Goal: Task Accomplishment & Management: Complete application form

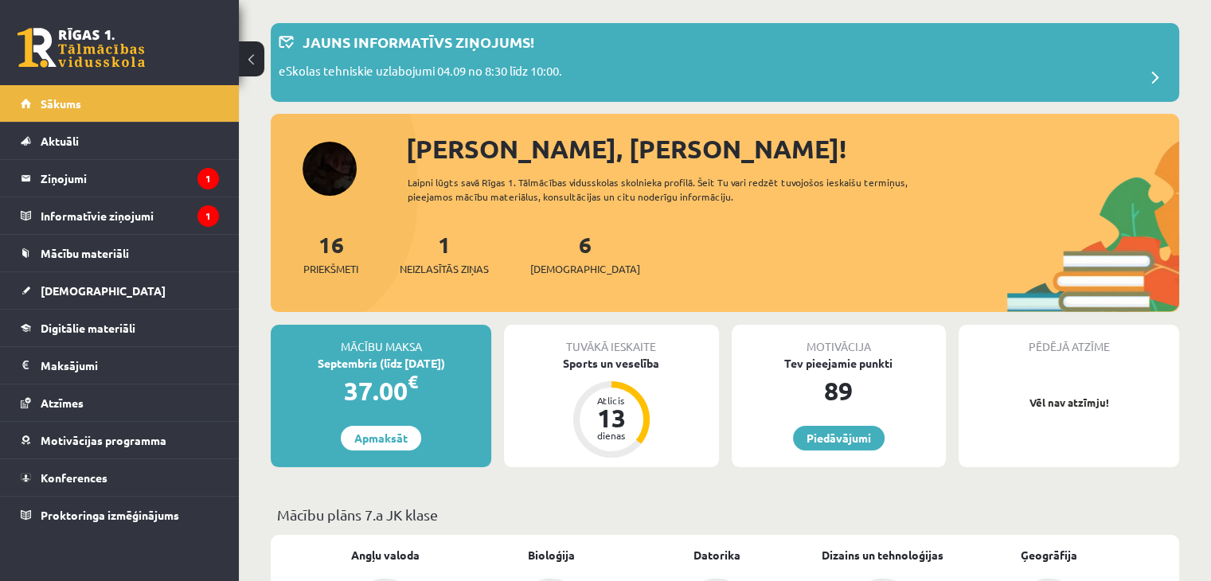
scroll to position [159, 0]
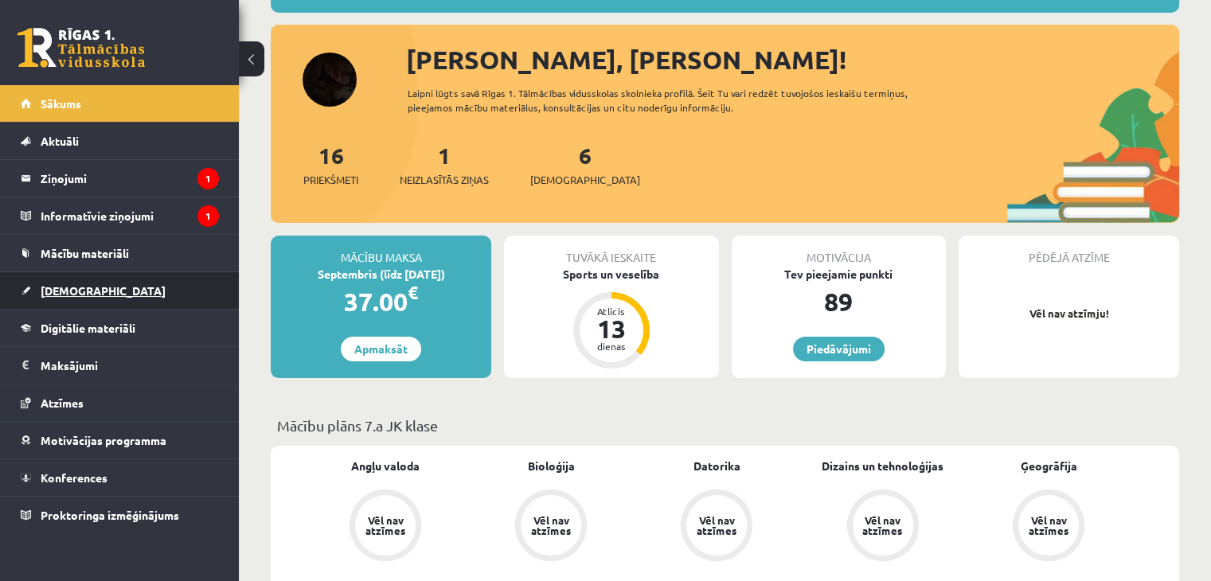
click at [73, 287] on span "[DEMOGRAPHIC_DATA]" at bounding box center [103, 290] width 125 height 14
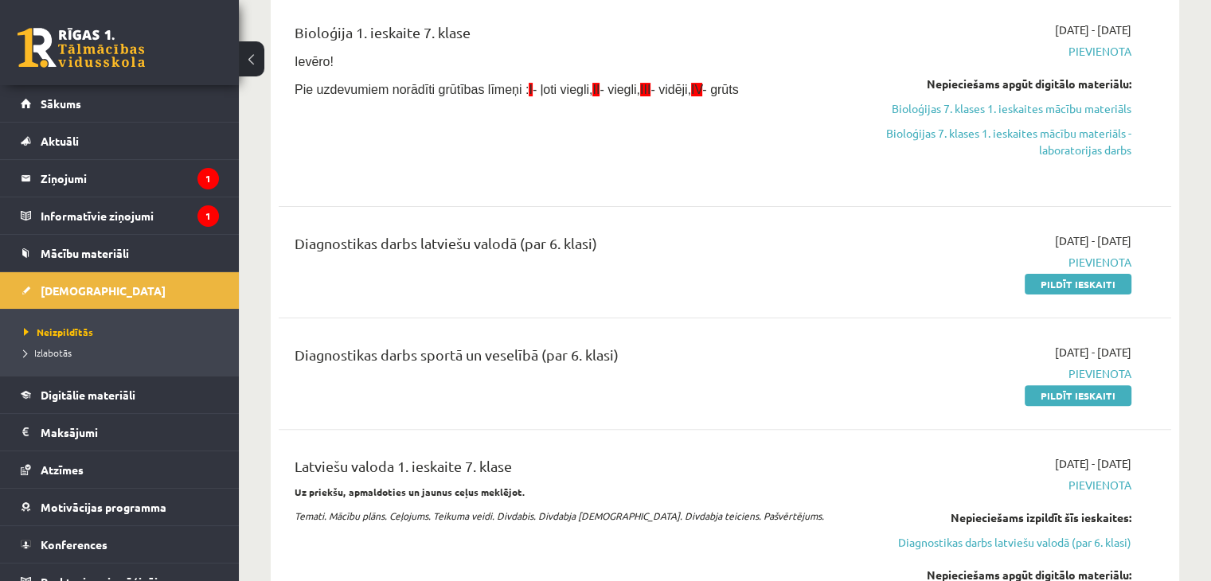
scroll to position [398, 0]
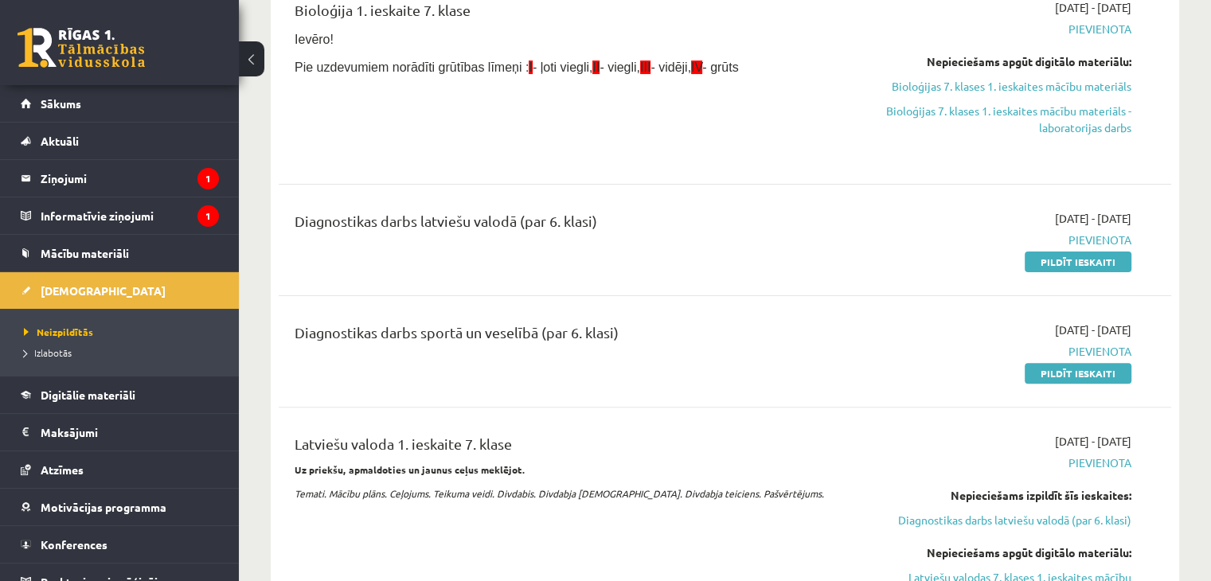
click at [585, 333] on div "Diagnostikas darbs sportā un veselībā (par 6. klasi)" at bounding box center [570, 336] width 550 height 29
click at [1073, 366] on link "Pildīt ieskaiti" at bounding box center [1078, 373] width 107 height 21
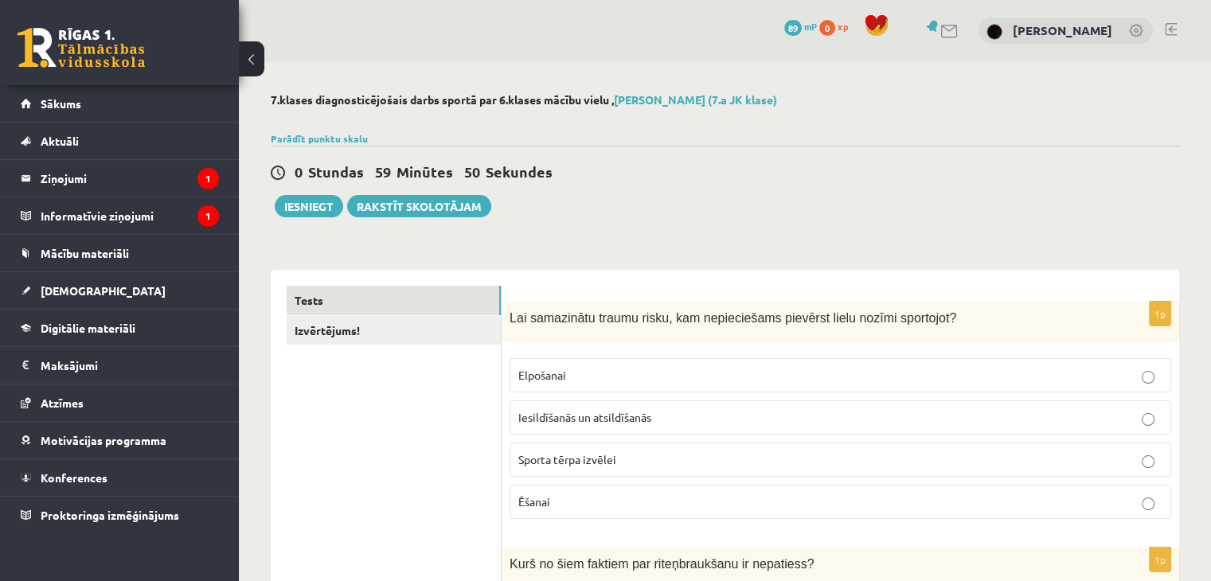
click at [526, 370] on span "Elpošanai" at bounding box center [542, 375] width 48 height 14
click at [631, 410] on span "Iesildīšanās un atsildīšanās" at bounding box center [584, 417] width 133 height 14
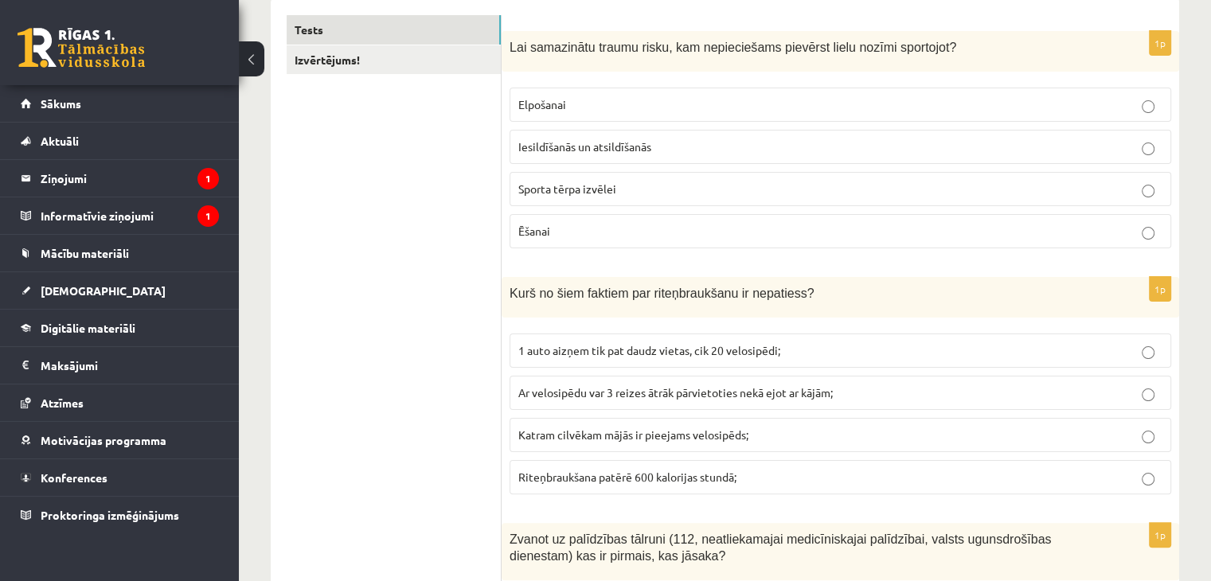
scroll to position [319, 0]
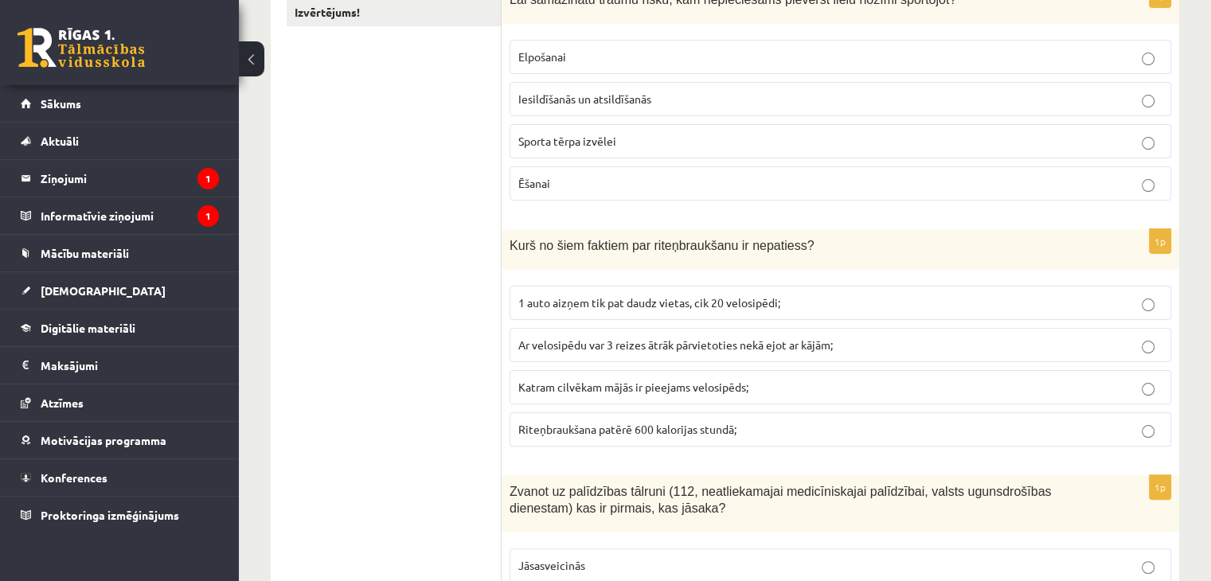
click at [597, 390] on span "Katram cilvēkam mājās ir pieejams velosipēds;" at bounding box center [633, 387] width 230 height 14
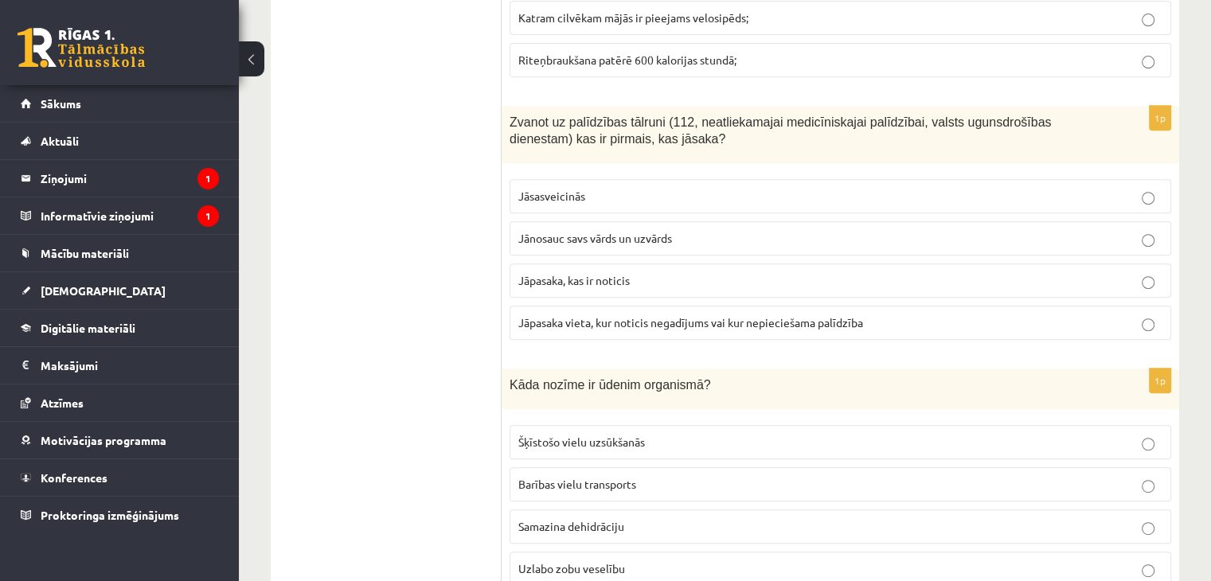
scroll to position [717, 0]
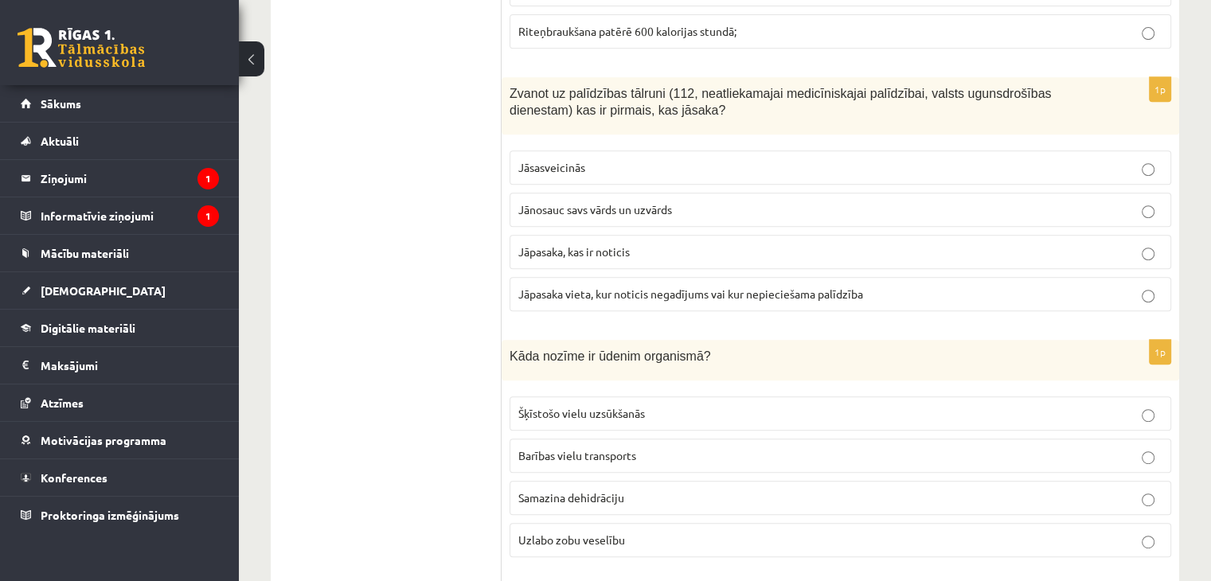
click at [561, 254] on span "Jāpasaka, kas ir noticis" at bounding box center [573, 251] width 111 height 14
click at [561, 280] on label "Jāpasaka vieta, kur noticis negadījums vai kur nepieciešama palīdzība" at bounding box center [841, 294] width 662 height 34
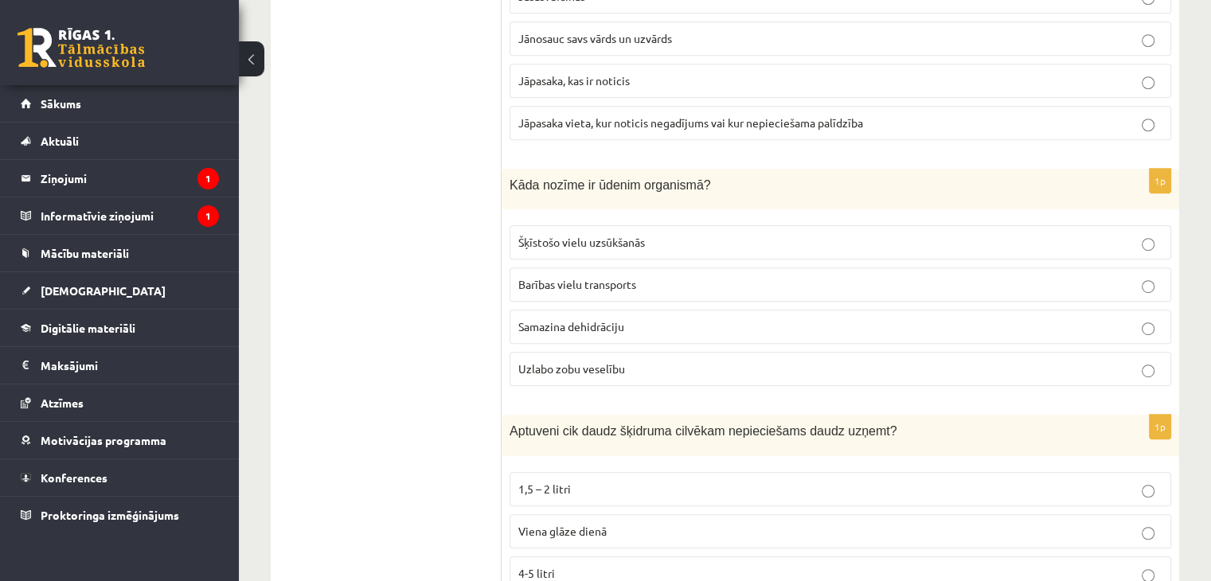
scroll to position [956, 0]
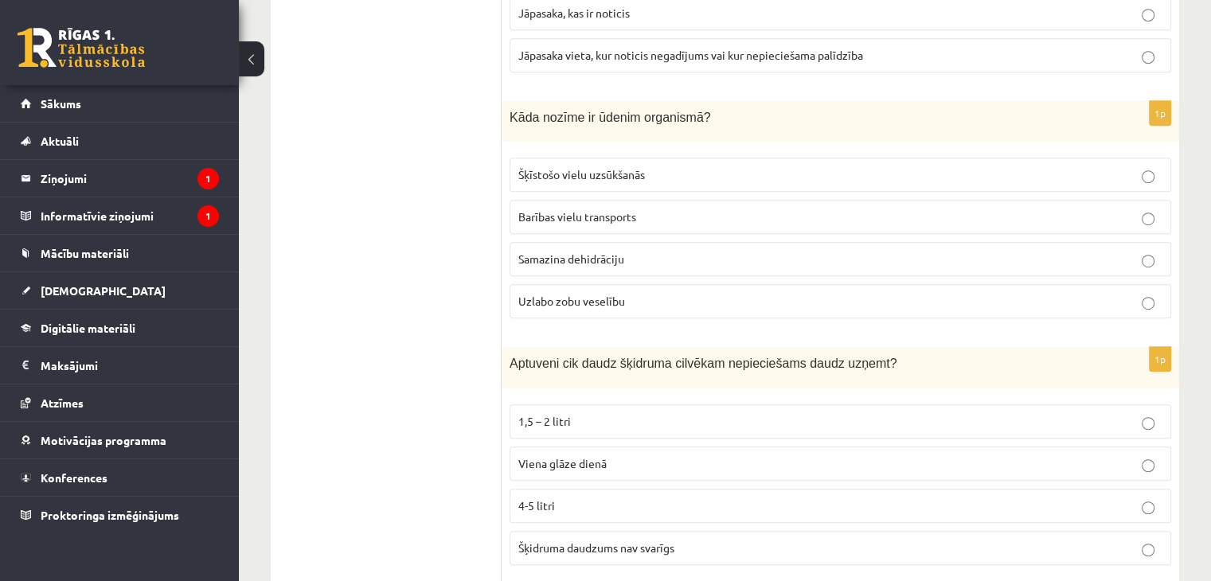
click at [561, 256] on span "Samazina dehidrāciju" at bounding box center [571, 259] width 106 height 14
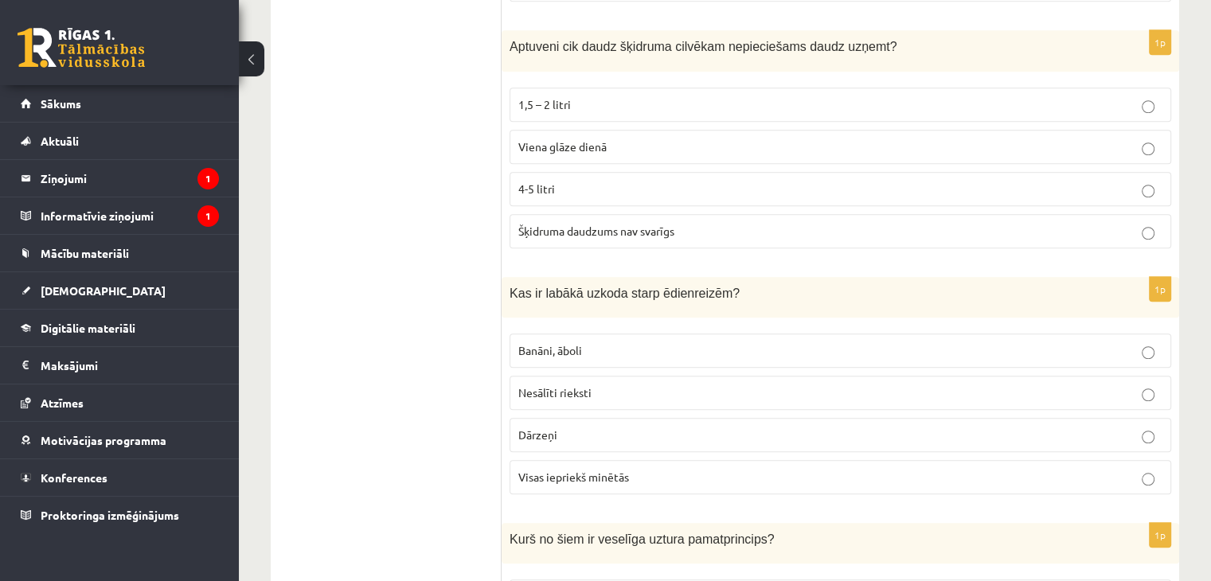
scroll to position [1274, 0]
click at [529, 101] on span "1,5 – 2 litri" at bounding box center [544, 103] width 53 height 14
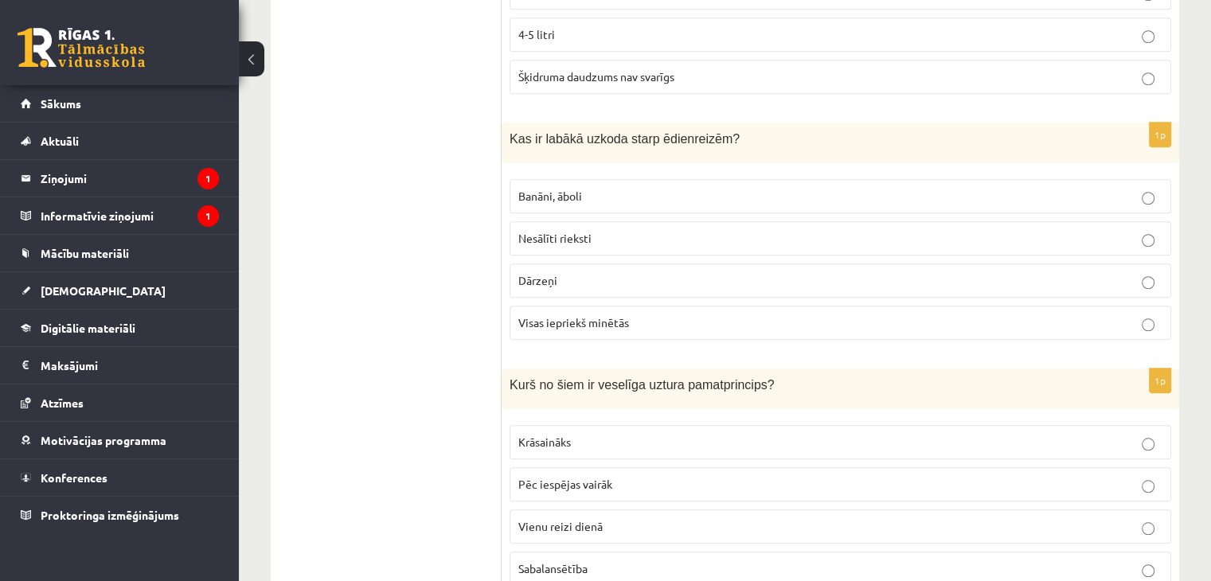
scroll to position [1433, 0]
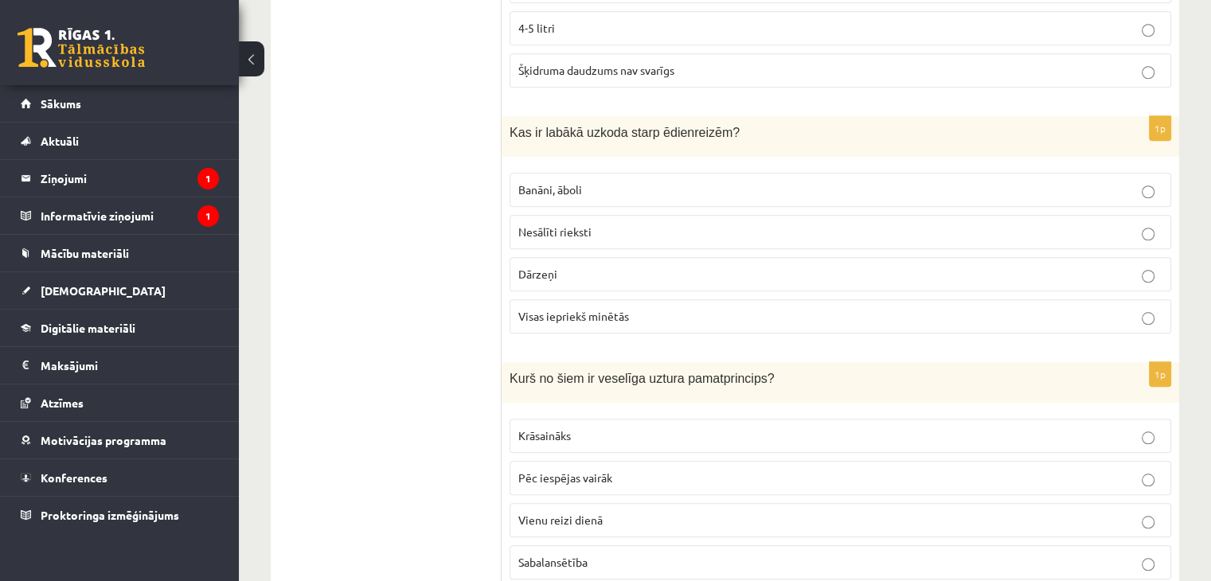
click at [532, 314] on p "Visas iepriekš minētās" at bounding box center [840, 316] width 644 height 17
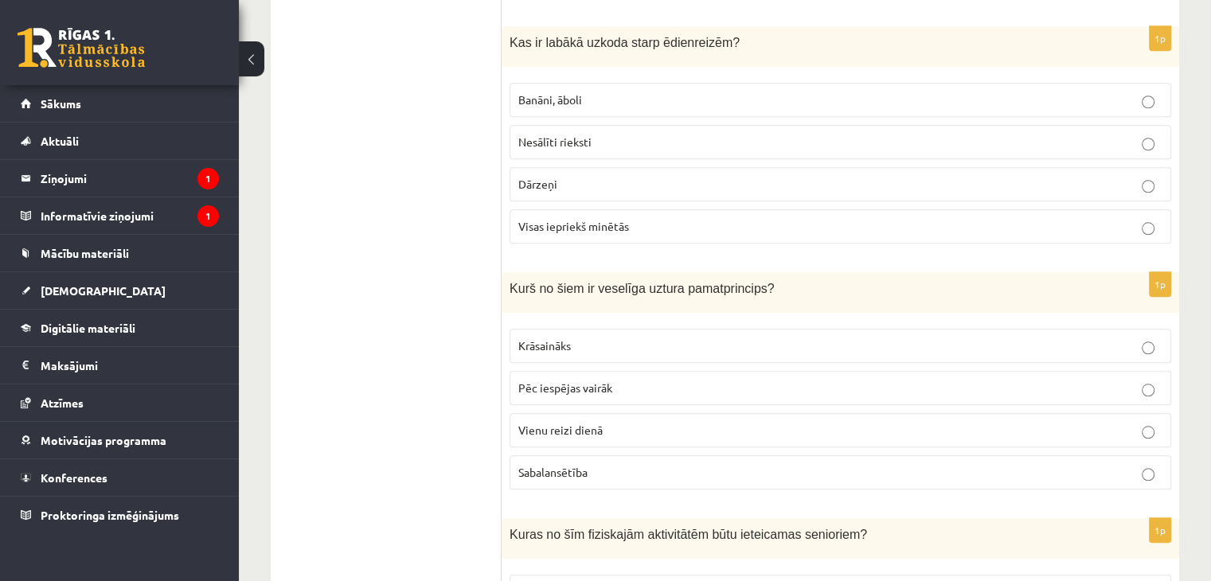
scroll to position [1593, 0]
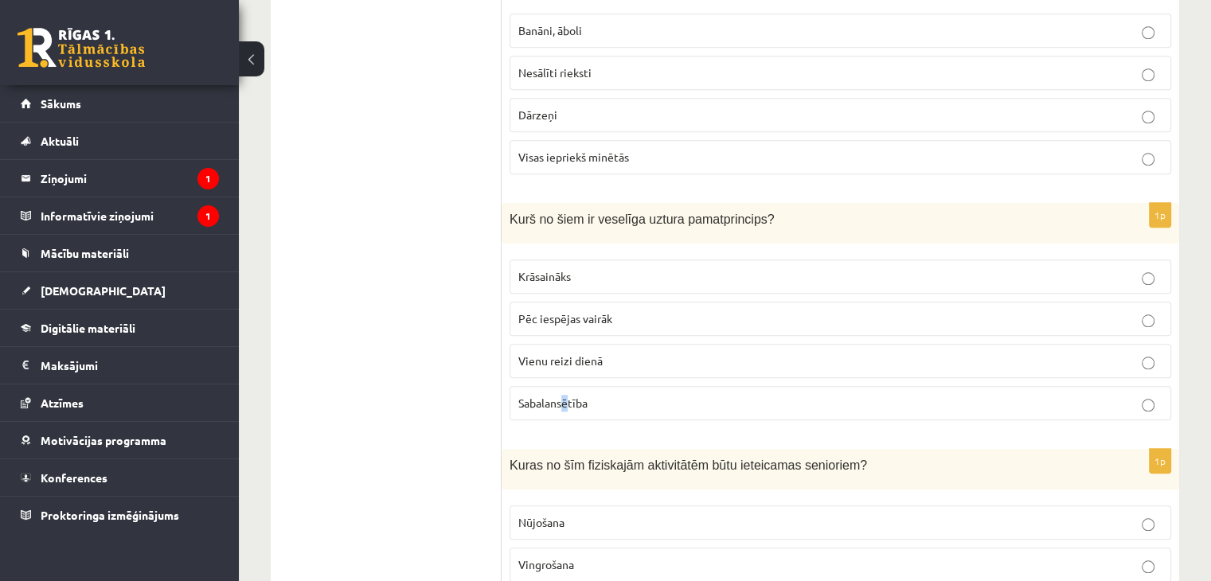
click at [566, 402] on p "Sabalansētība" at bounding box center [840, 403] width 644 height 17
click at [543, 402] on label "Sabalansētība" at bounding box center [841, 403] width 662 height 34
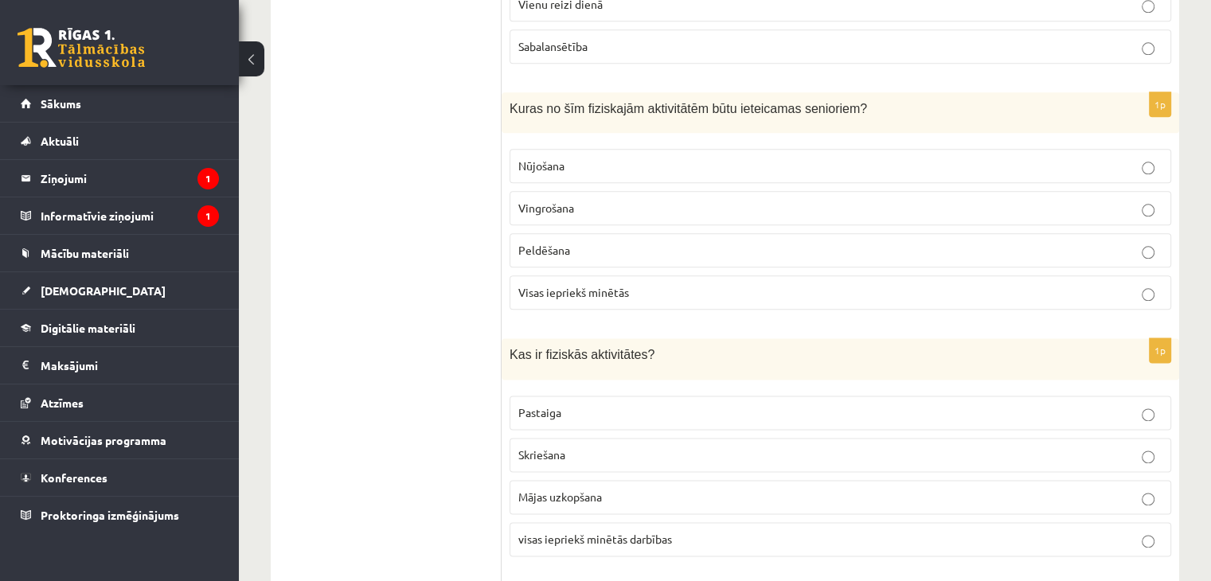
scroll to position [1911, 0]
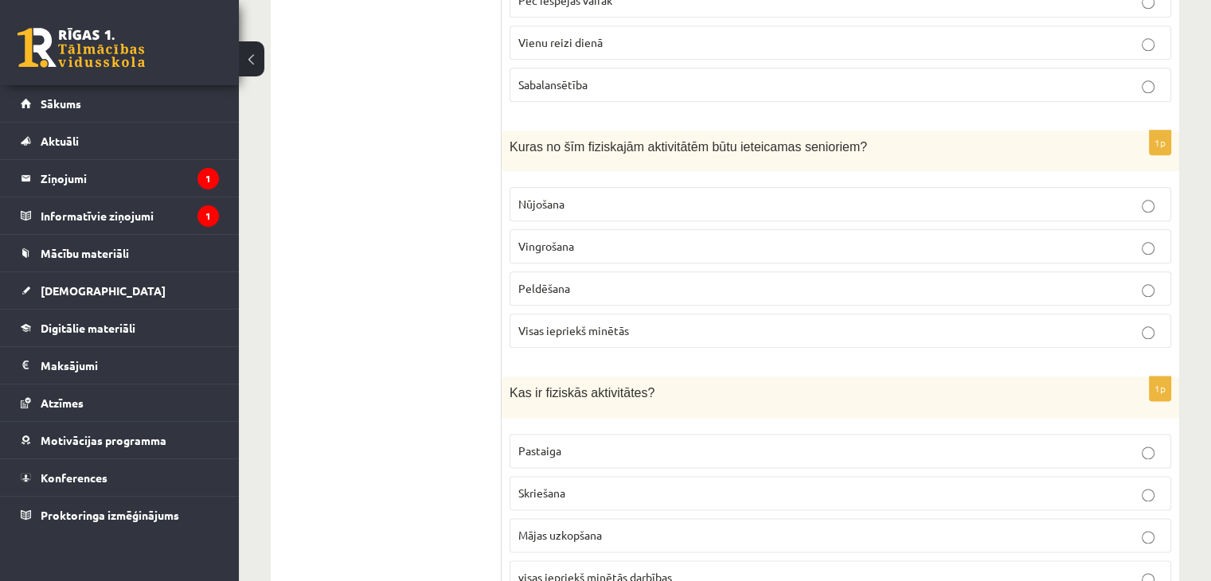
click at [639, 323] on p "Visas iepriekš minētās" at bounding box center [840, 331] width 644 height 17
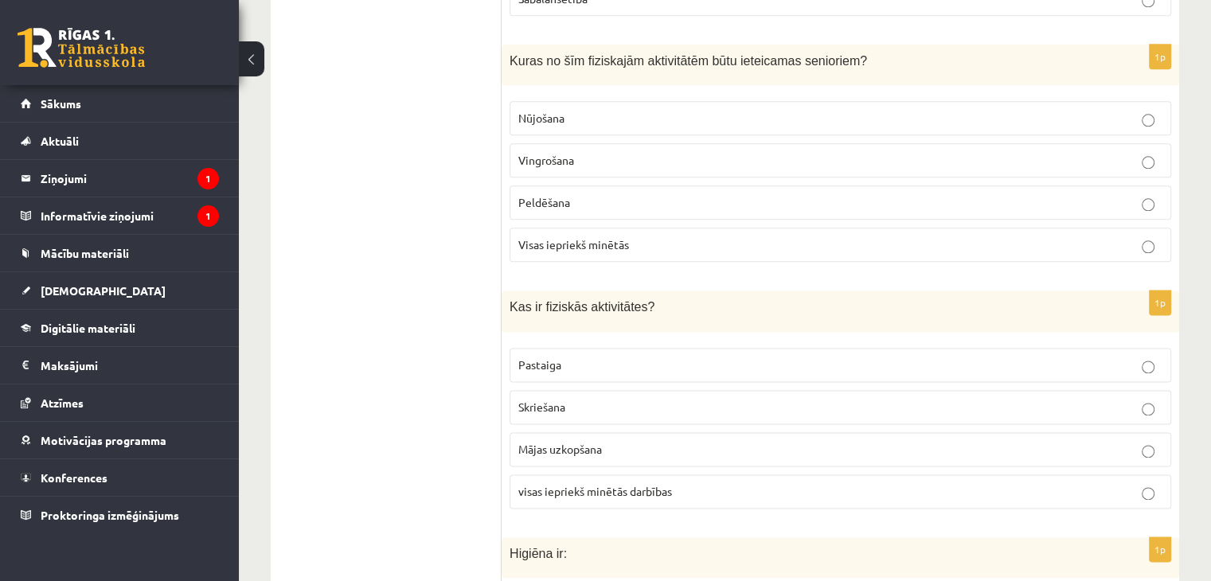
scroll to position [2150, 0]
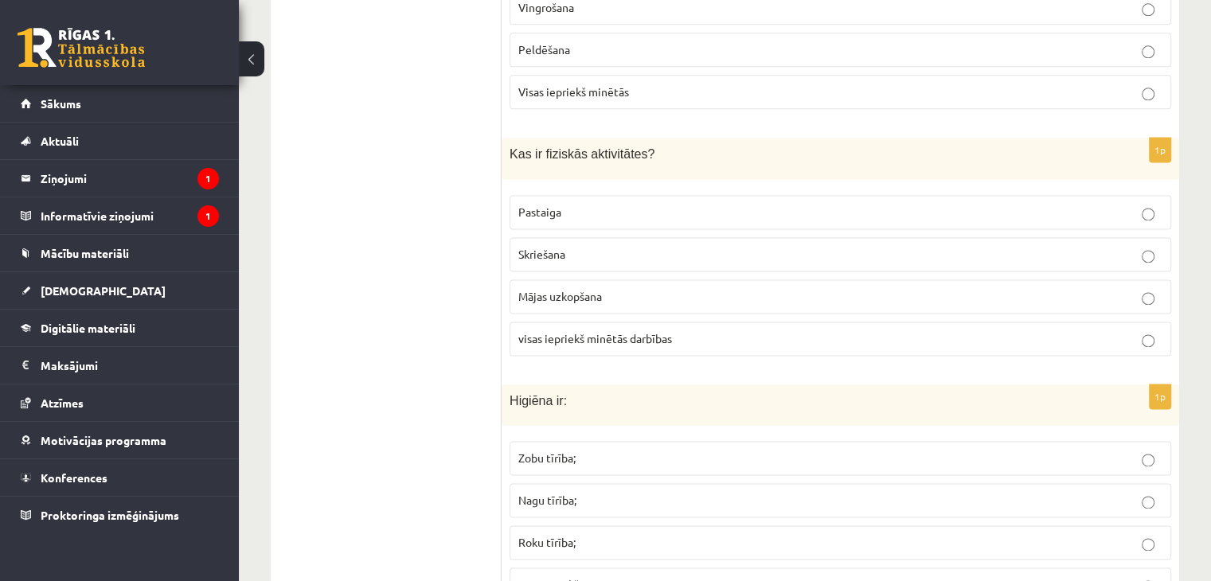
click at [553, 330] on p "visas iepriekš minētās darbības" at bounding box center [840, 338] width 644 height 17
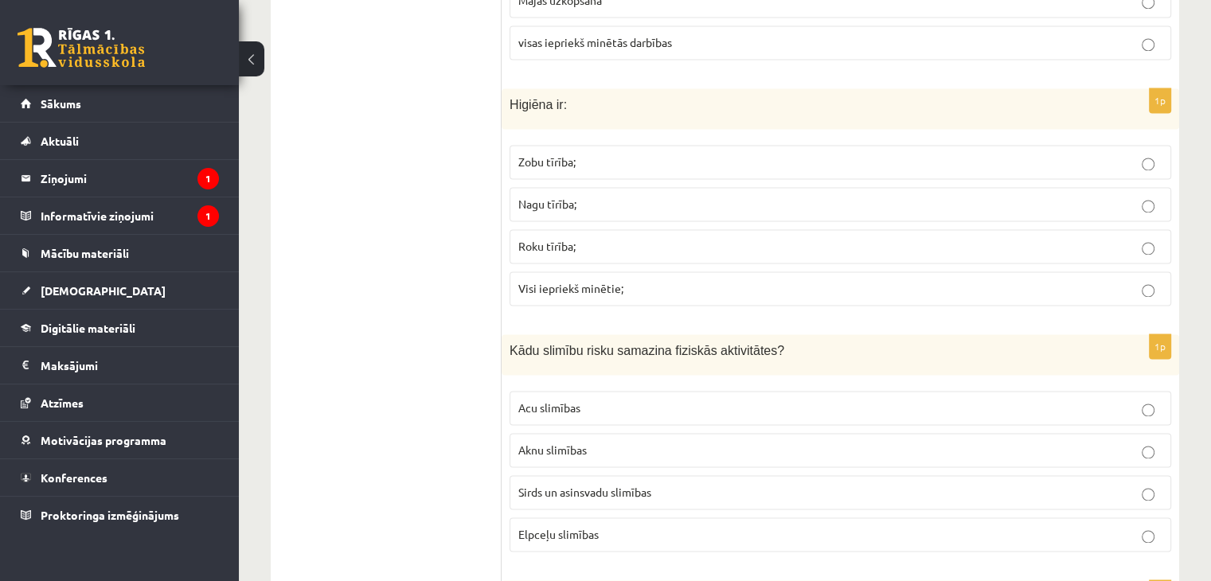
scroll to position [2469, 0]
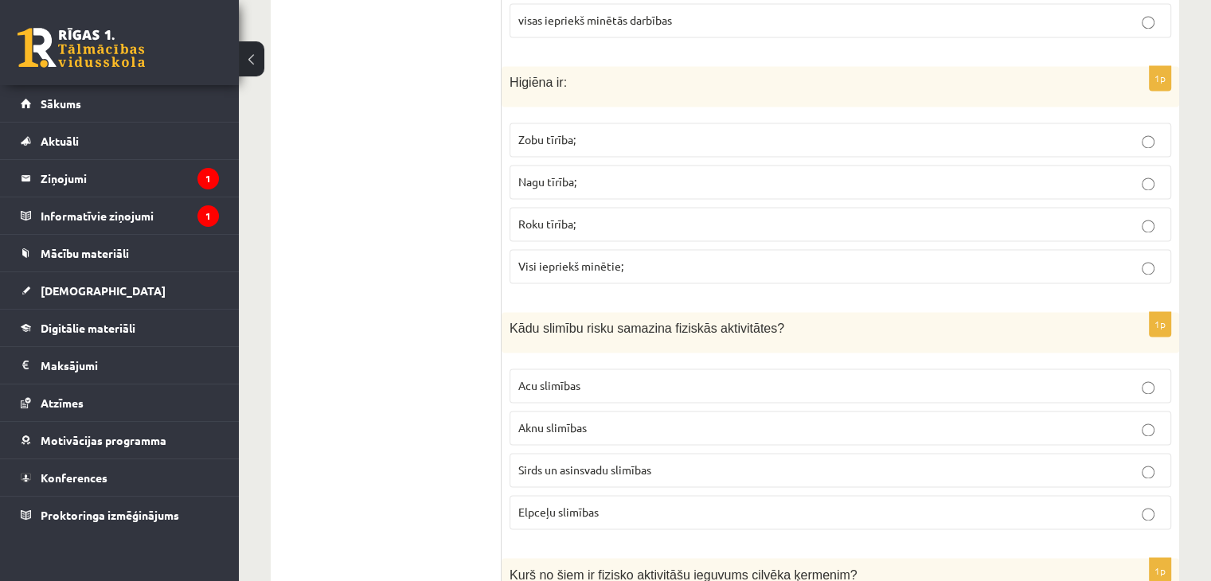
click at [558, 263] on label "Visi iepriekš minētie;" at bounding box center [841, 266] width 662 height 34
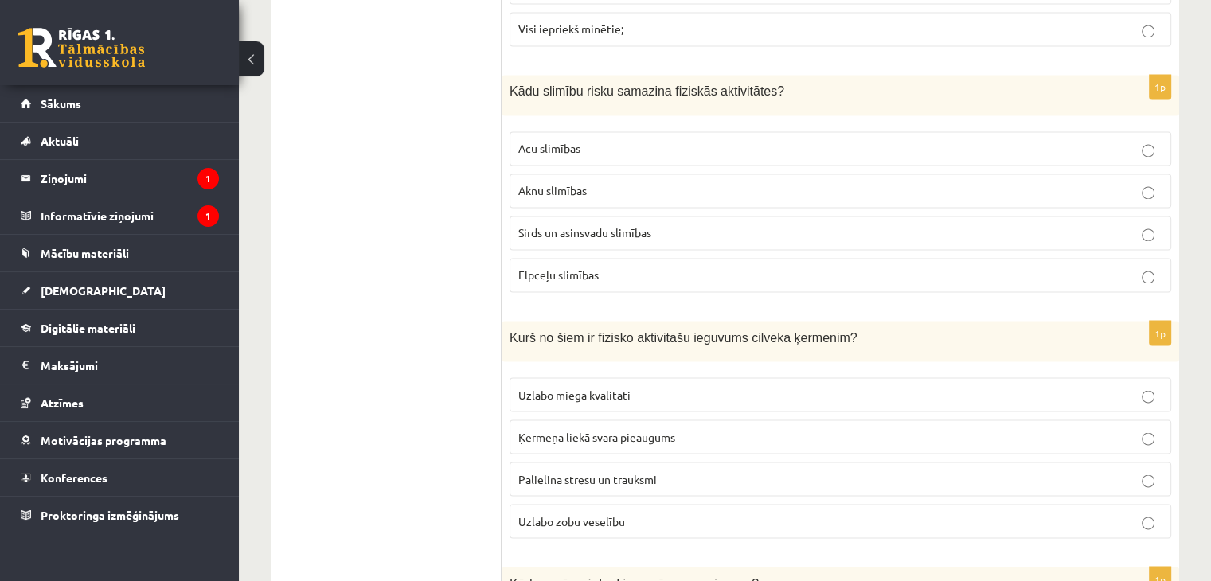
scroll to position [2708, 0]
click at [574, 266] on span "Elpceļu slimības" at bounding box center [558, 273] width 80 height 14
click at [522, 227] on label "Sirds un asinsvadu slimības" at bounding box center [841, 231] width 662 height 34
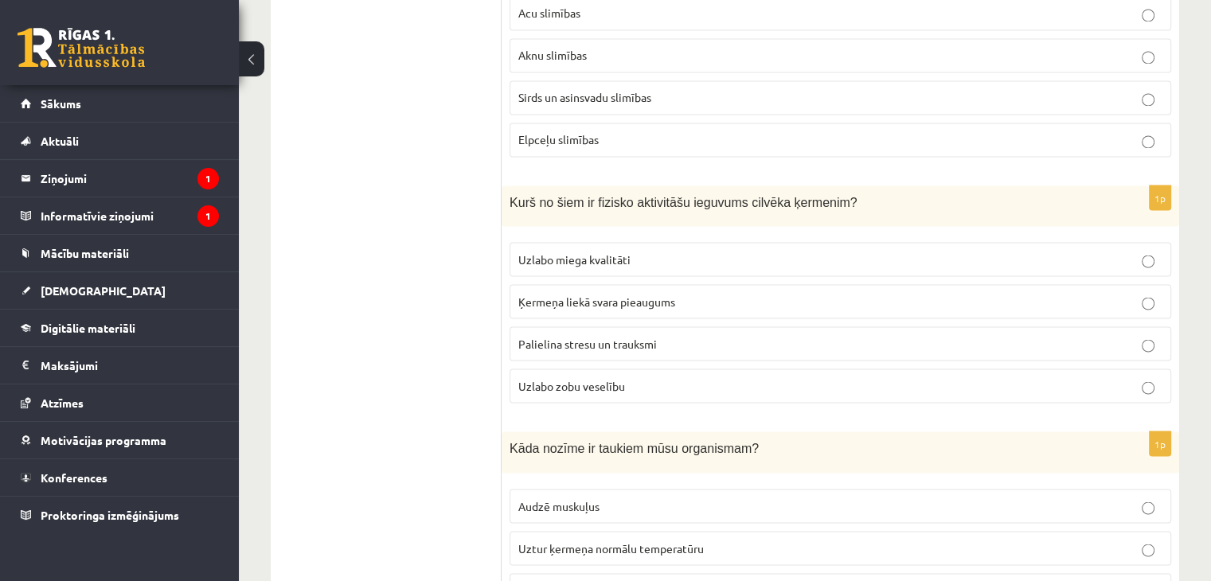
scroll to position [2867, 0]
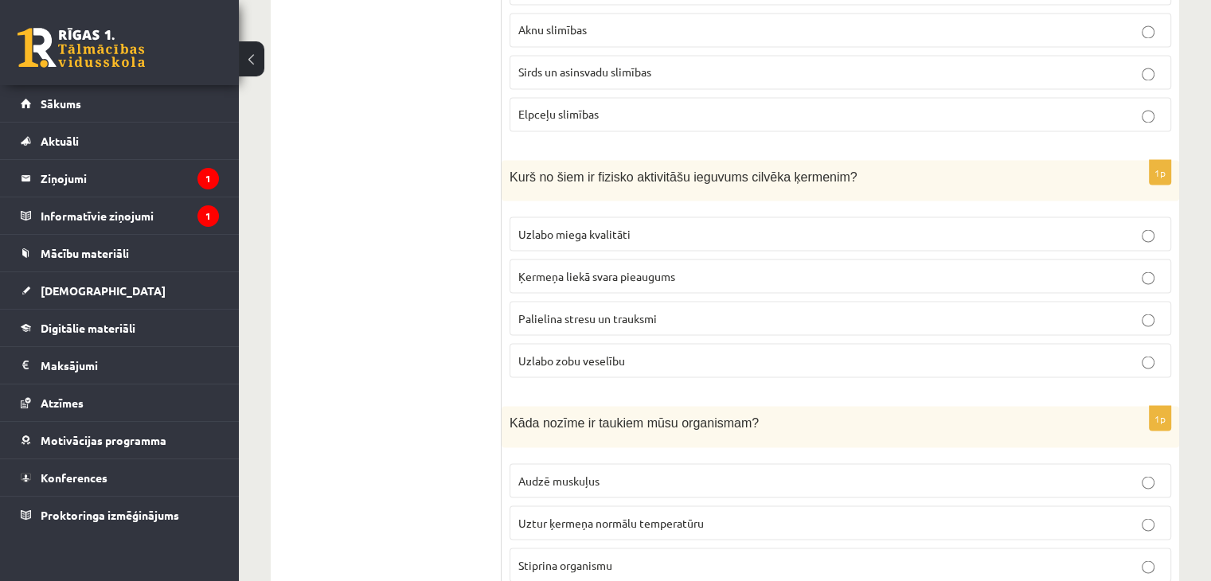
click at [570, 226] on span "Uzlabo miega kvalitāti" at bounding box center [574, 233] width 112 height 14
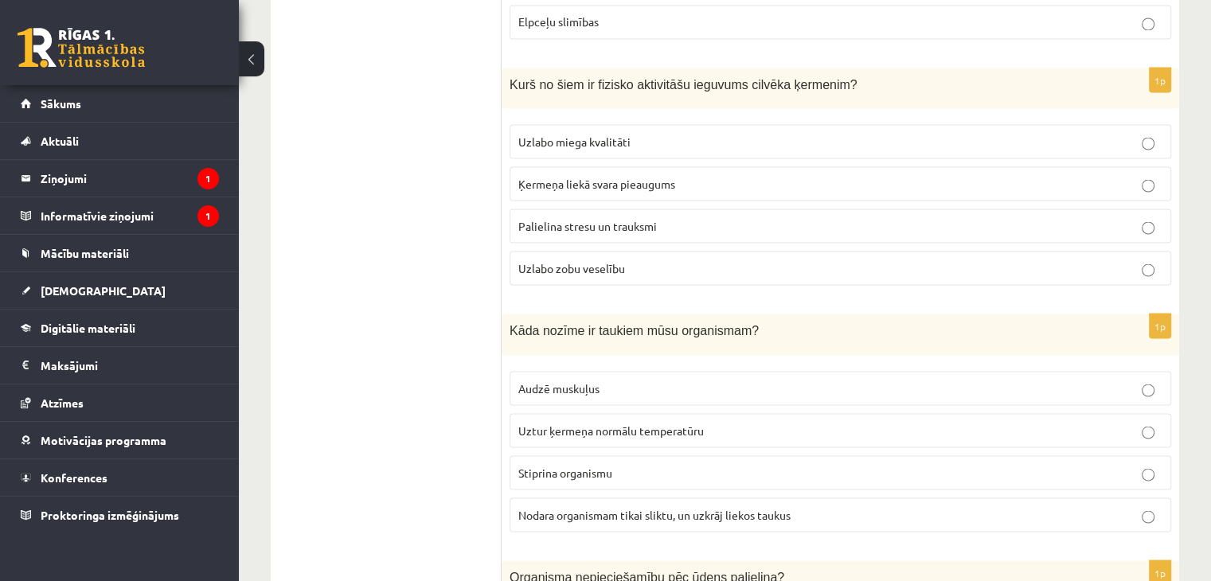
scroll to position [3106, 0]
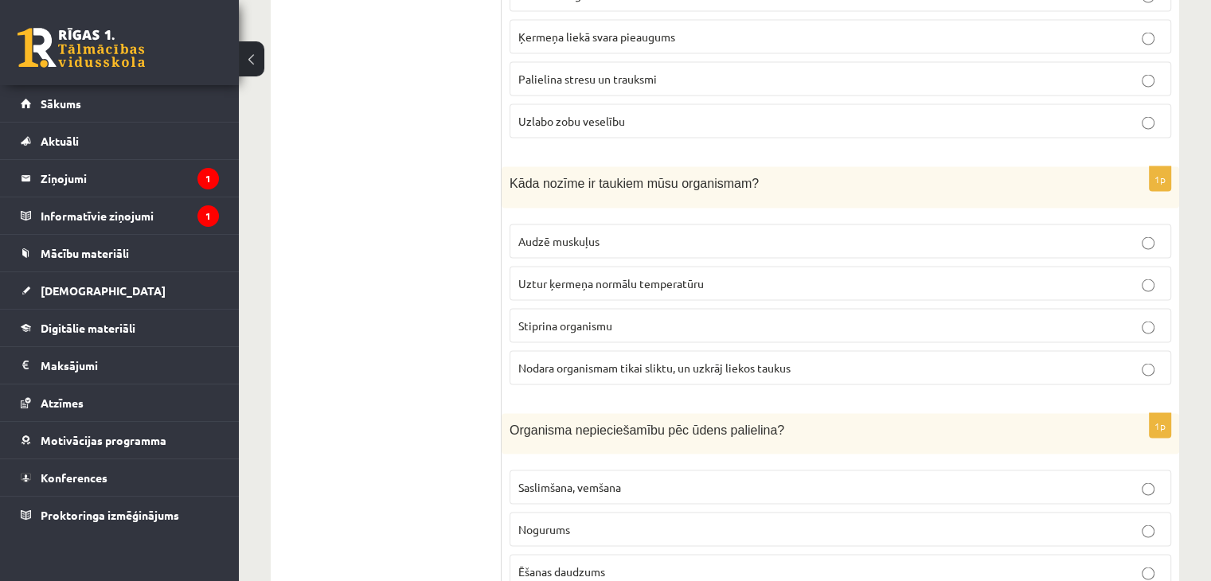
click at [571, 276] on span "Uztur ķermeņa normālu temperatūru" at bounding box center [611, 283] width 186 height 14
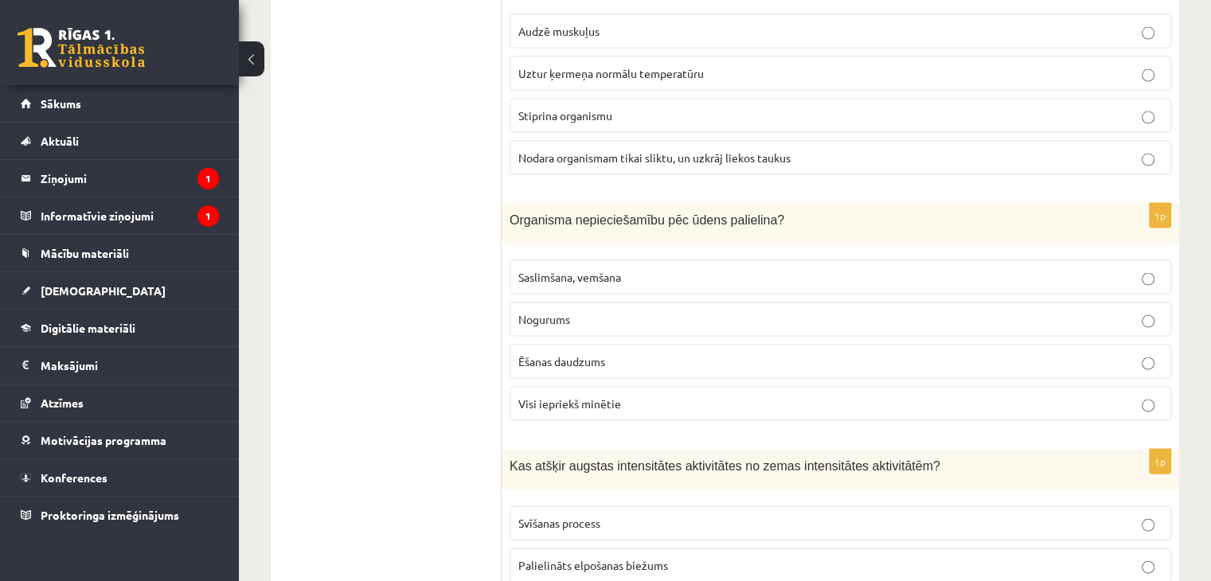
scroll to position [3345, 0]
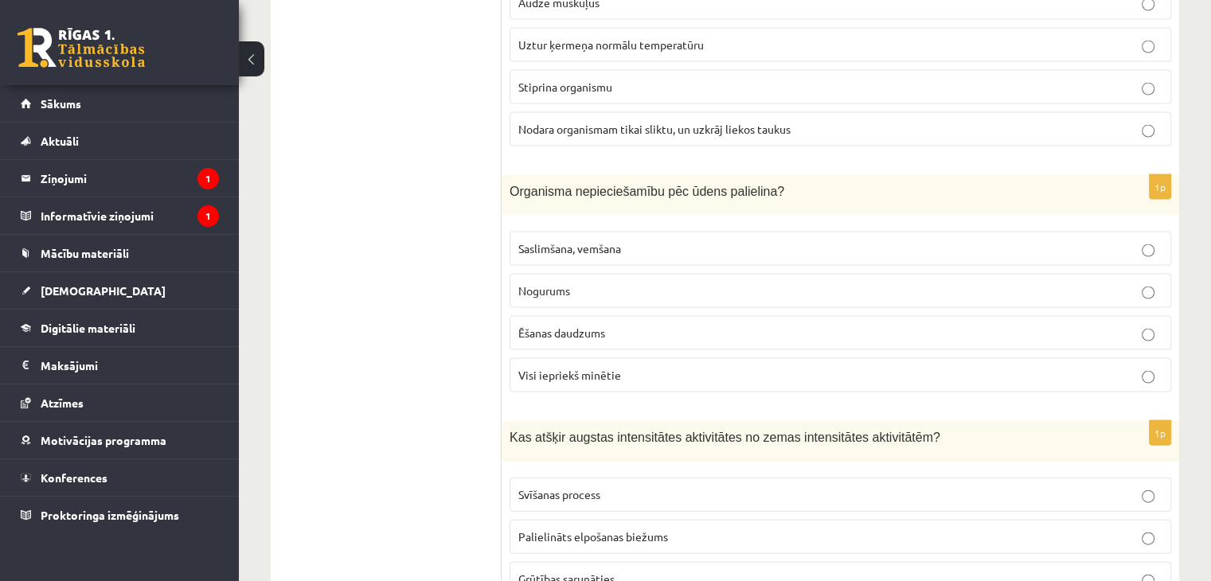
click at [620, 367] on p "Visi iepriekš minētie" at bounding box center [840, 375] width 644 height 17
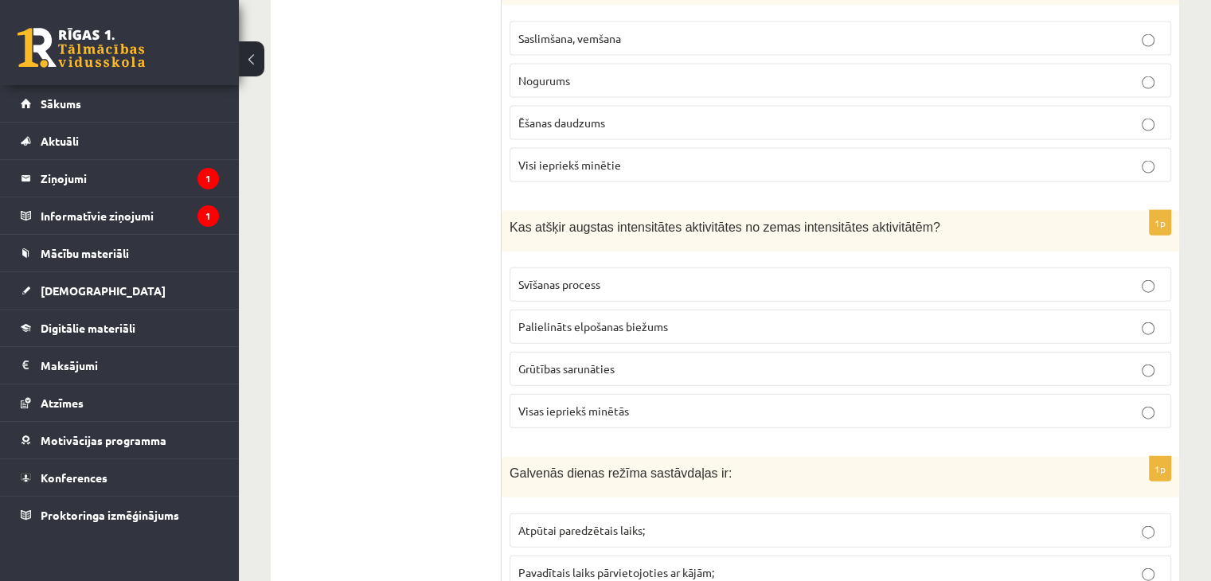
scroll to position [3584, 0]
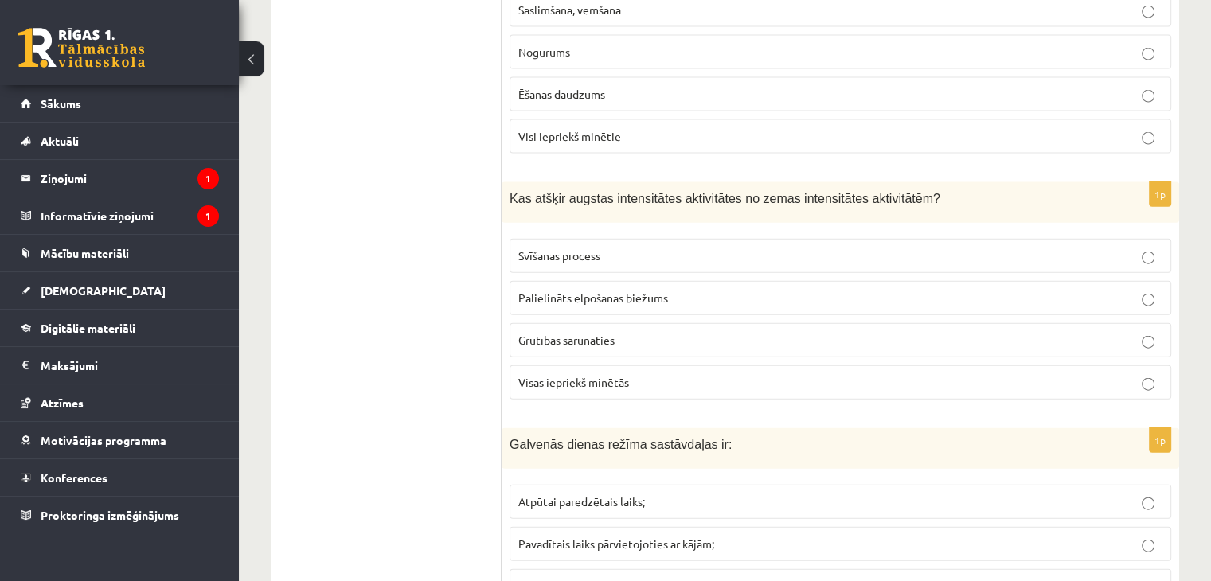
click at [558, 375] on span "Visas iepriekš minētās" at bounding box center [573, 382] width 111 height 14
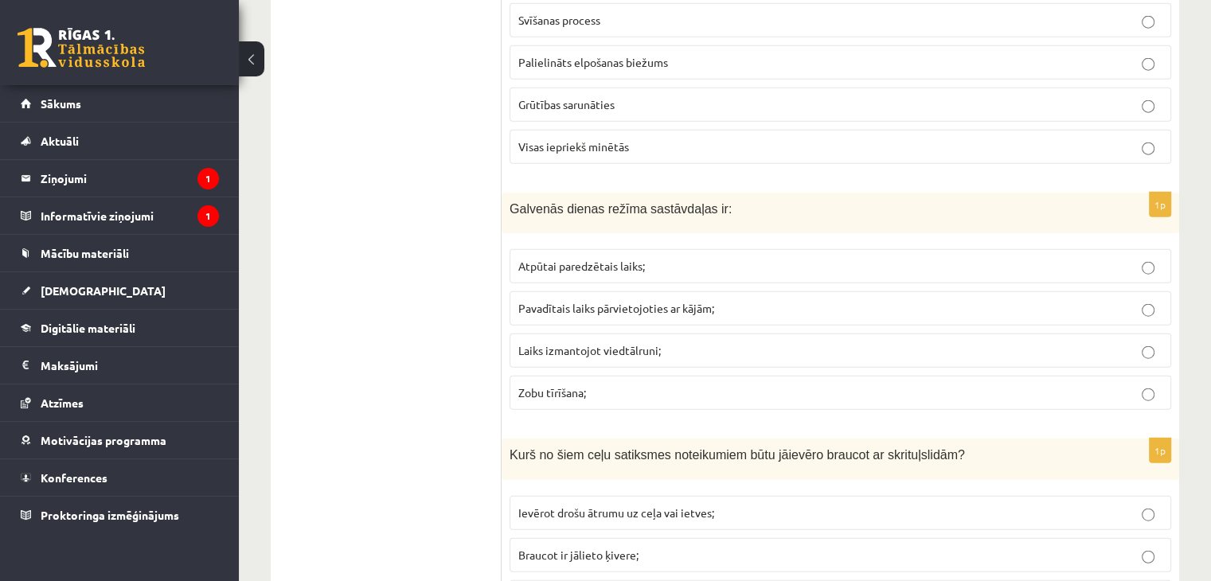
scroll to position [3902, 0]
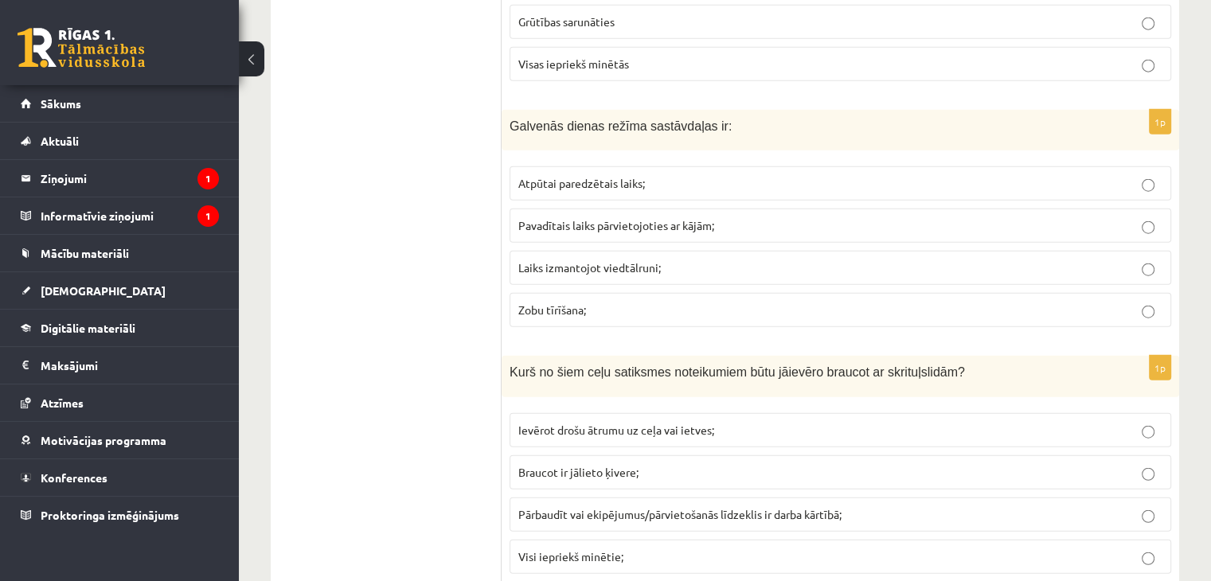
click at [524, 217] on p "Pavadītais laiks pārvietojoties ar kājām;" at bounding box center [840, 225] width 644 height 17
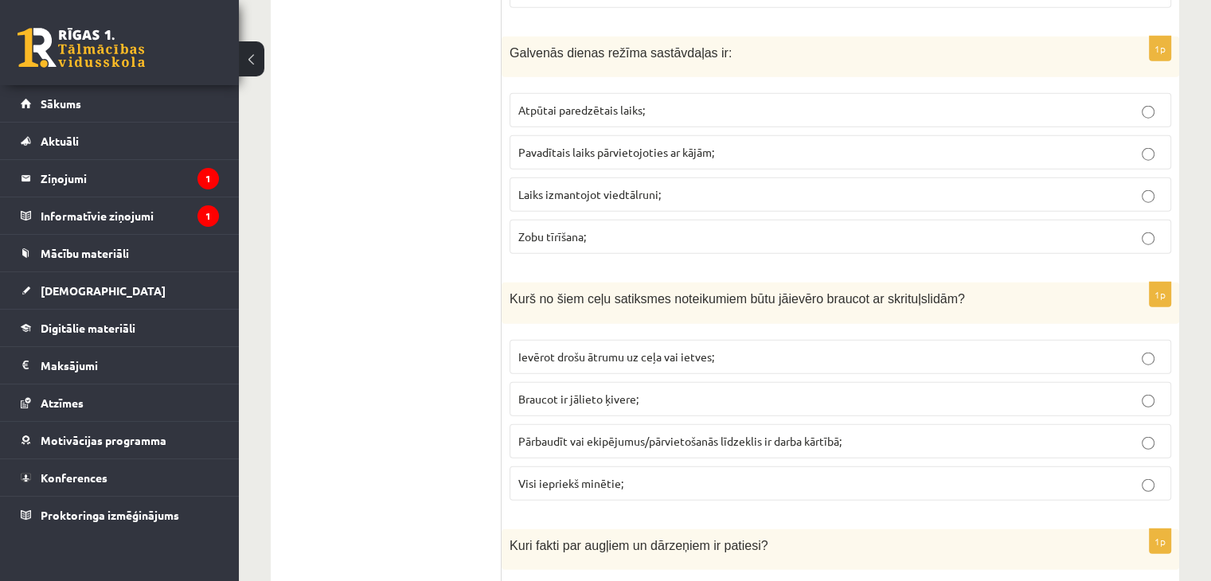
scroll to position [4061, 0]
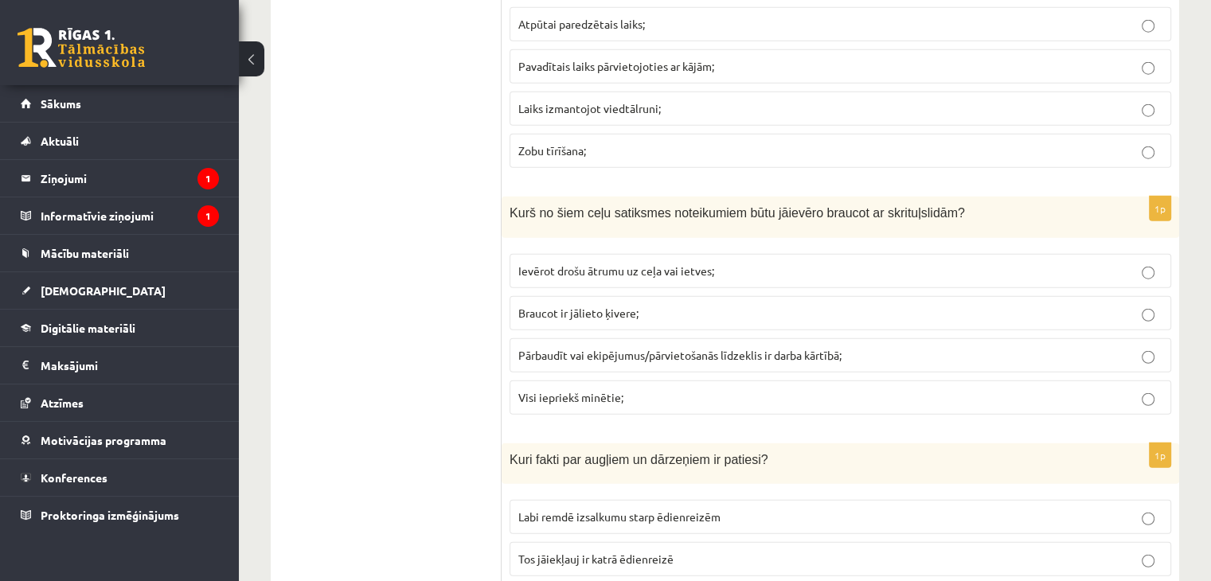
click at [589, 390] on span "Visi iepriekš minētie;" at bounding box center [570, 397] width 105 height 14
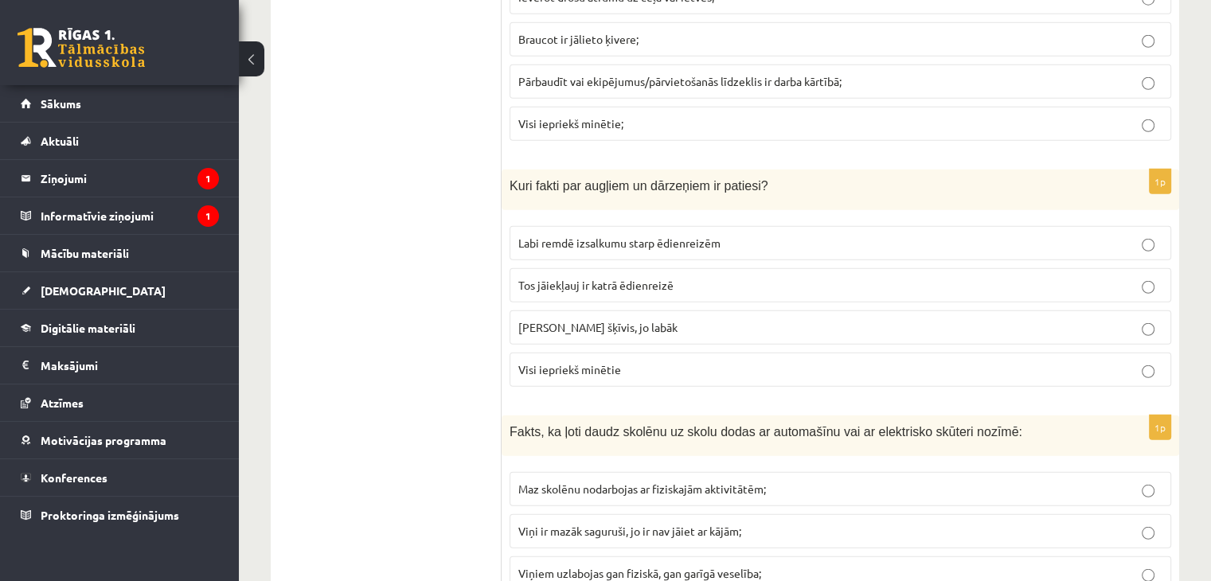
scroll to position [4300, 0]
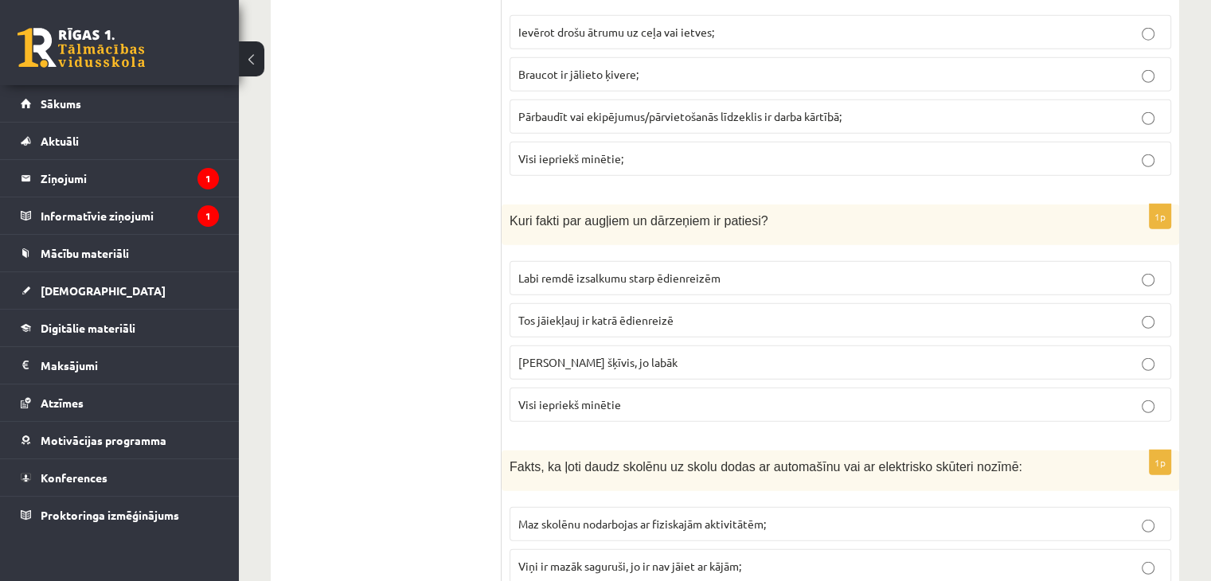
click at [592, 393] on label "Visi iepriekš minētie" at bounding box center [841, 405] width 662 height 34
click at [638, 271] on span "Labi remdē izsalkumu starp ēdienreizēm" at bounding box center [619, 278] width 202 height 14
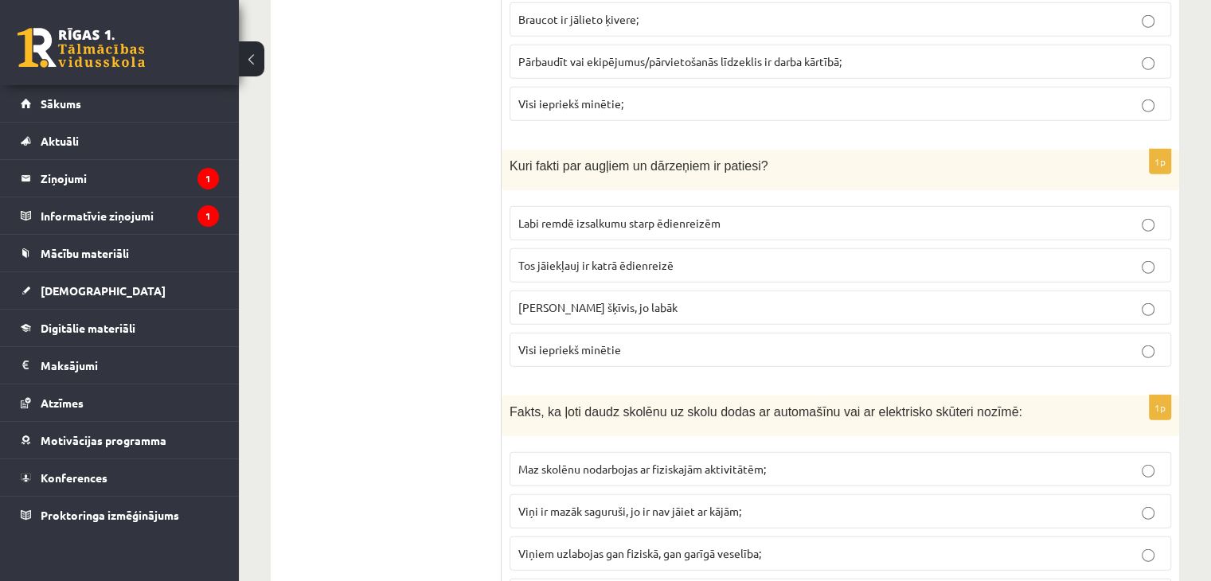
scroll to position [4539, 0]
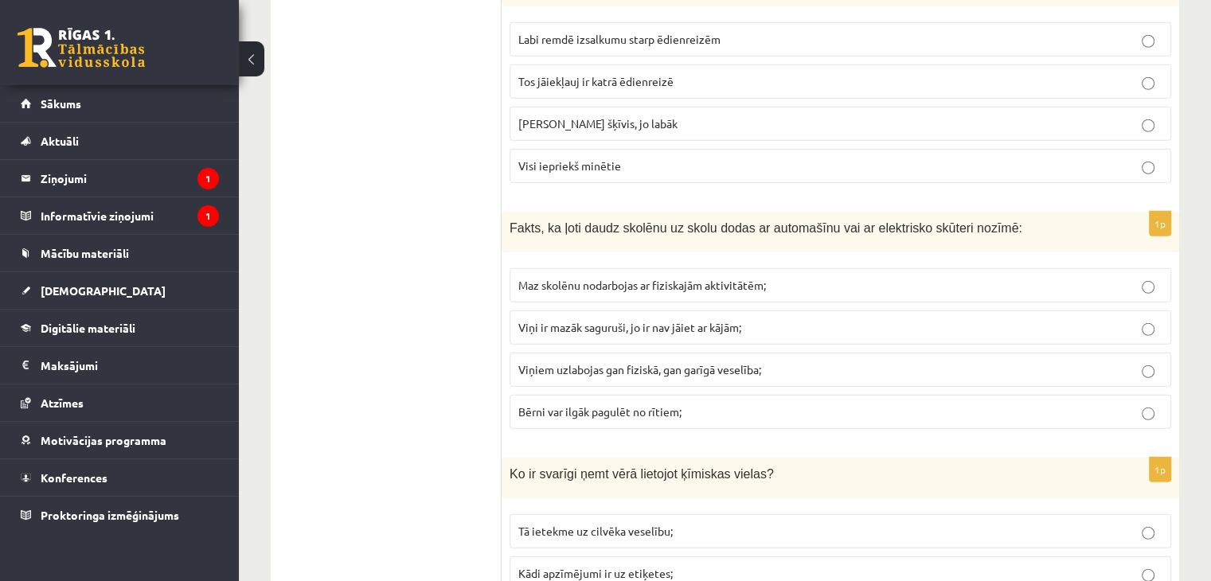
click at [588, 405] on span "Bērni var ilgāk pagulēt no rītiem;" at bounding box center [599, 412] width 163 height 14
click at [564, 319] on p "Viņi ir mazāk saguruši, jo ir nav jāiet ar kājām;" at bounding box center [840, 327] width 644 height 17
click at [561, 278] on span "Maz skolēnu nodarbojas ar fiziskajām aktivitātēm;" at bounding box center [642, 285] width 248 height 14
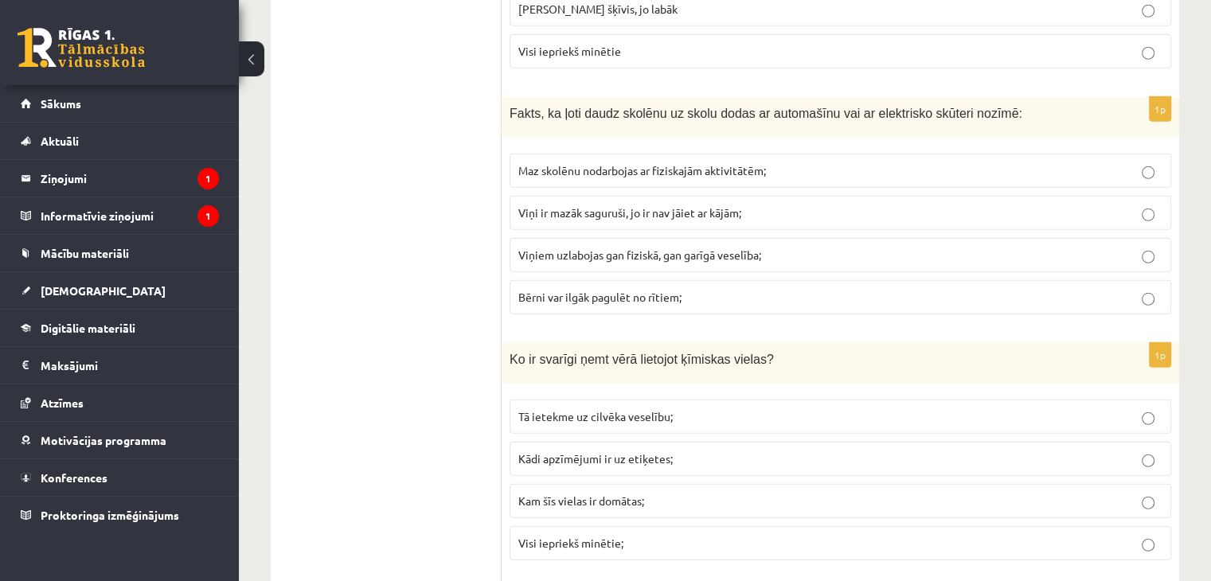
scroll to position [4778, 0]
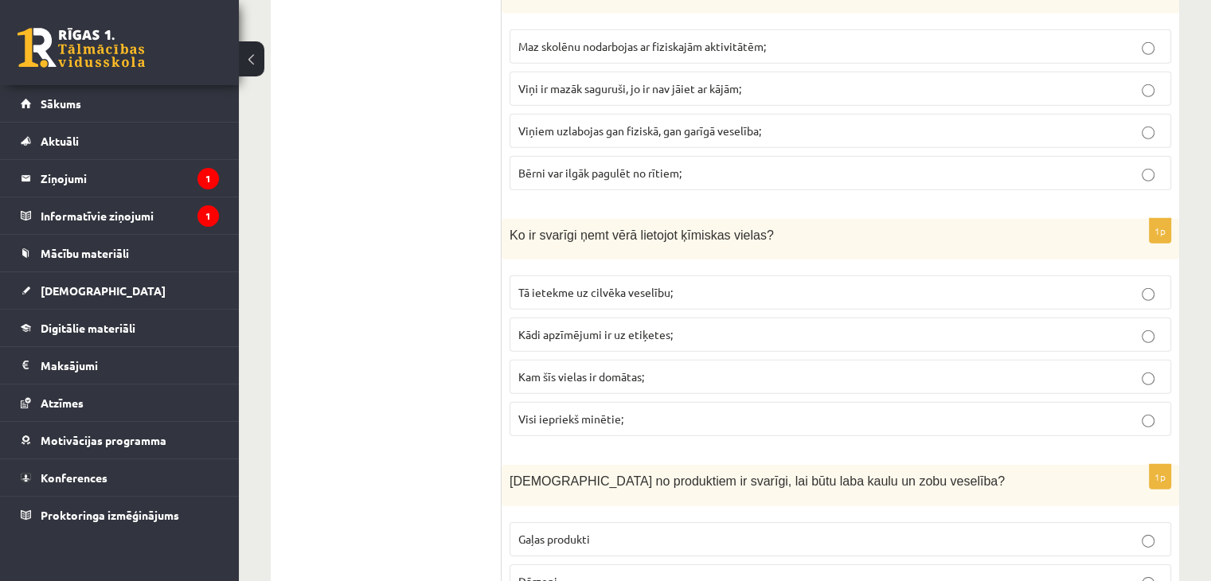
click at [579, 402] on label "Visi iepriekš minētie;" at bounding box center [841, 419] width 662 height 34
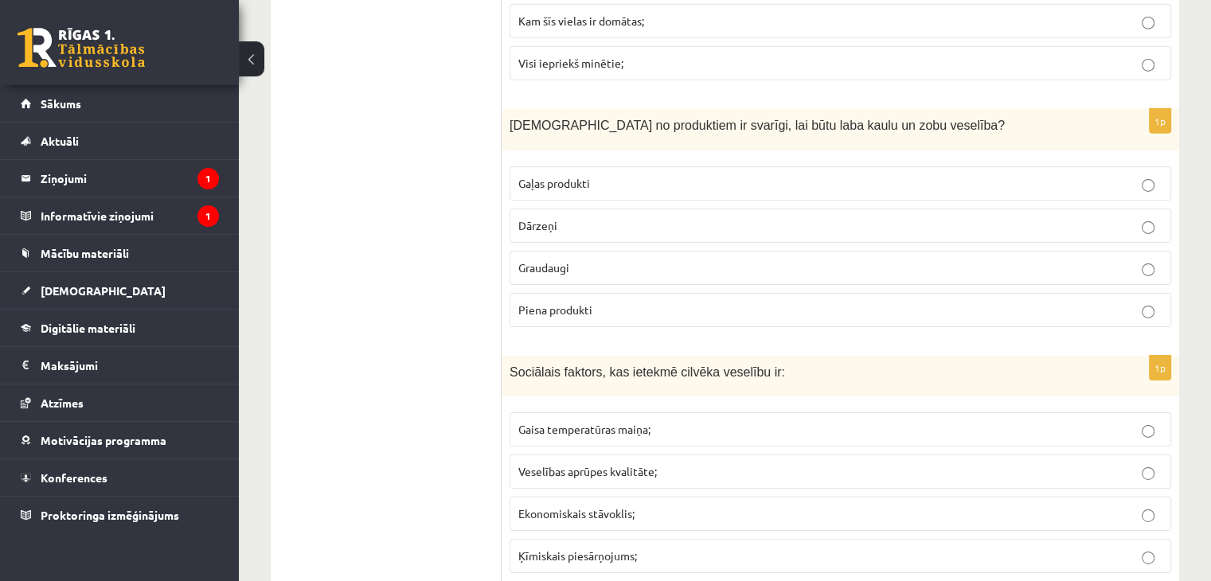
scroll to position [5097, 0]
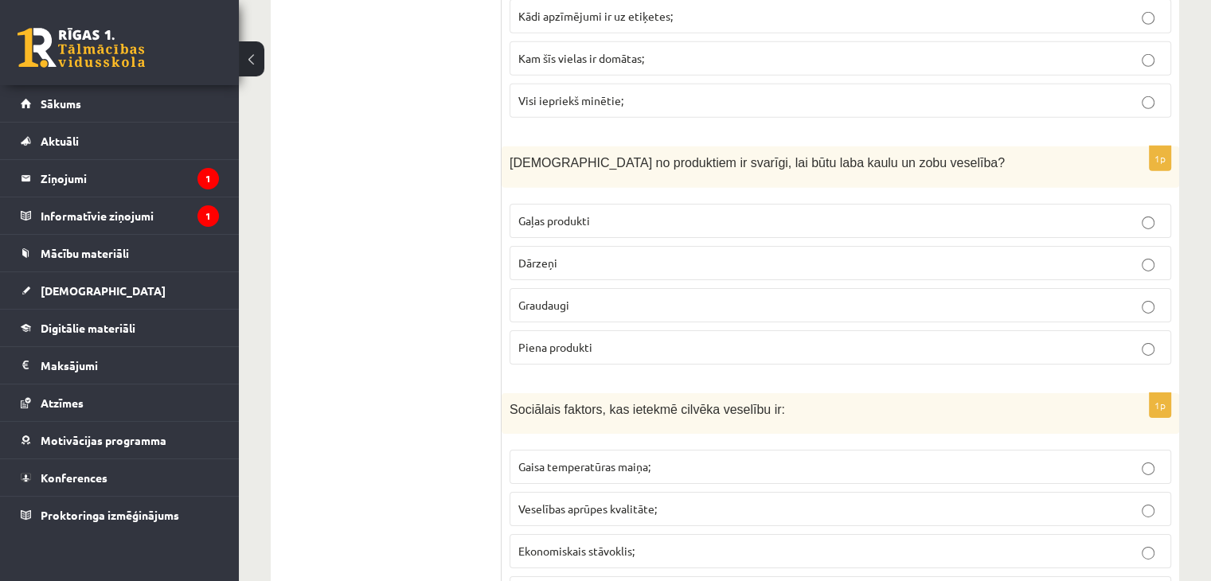
click at [580, 340] on span "Piena produkti" at bounding box center [555, 347] width 74 height 14
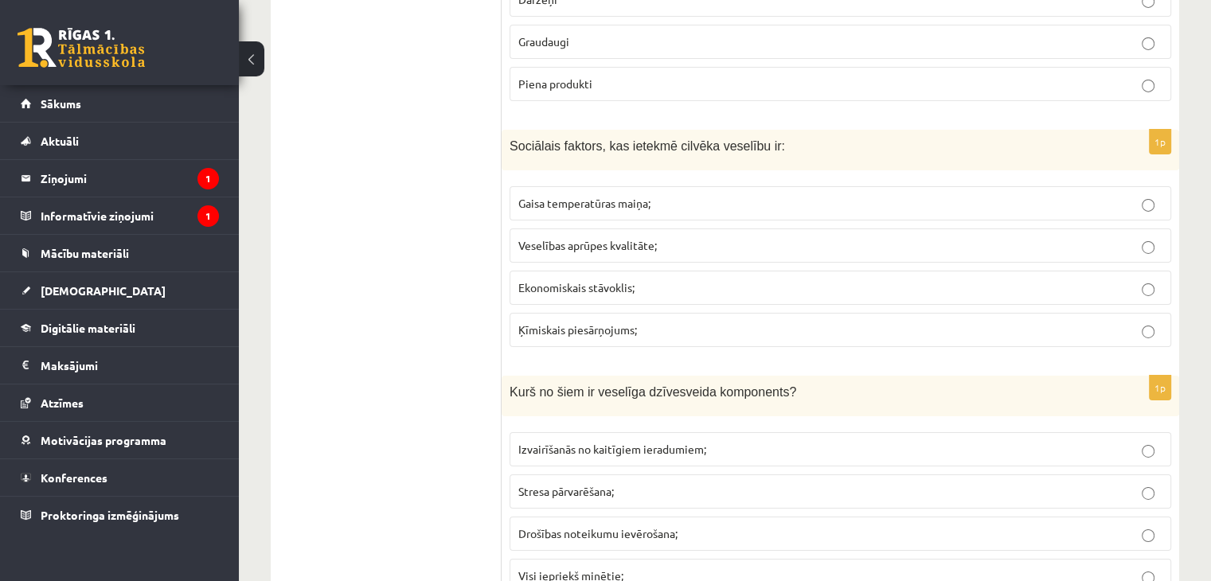
scroll to position [5335, 0]
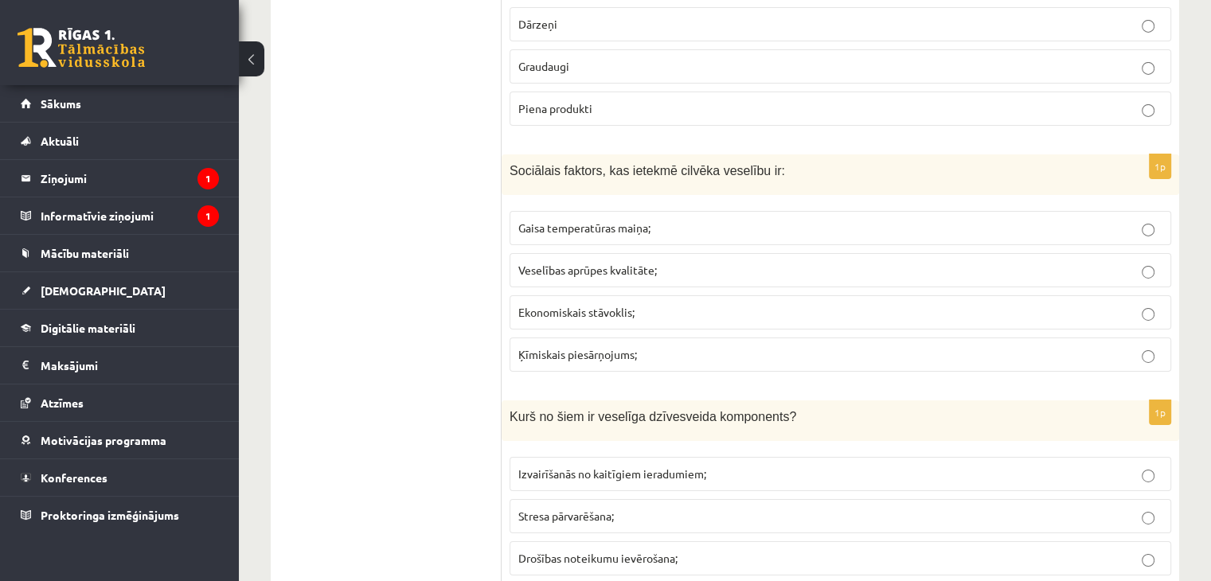
click at [543, 304] on p "Ekonomiskais stāvoklis;" at bounding box center [840, 312] width 644 height 17
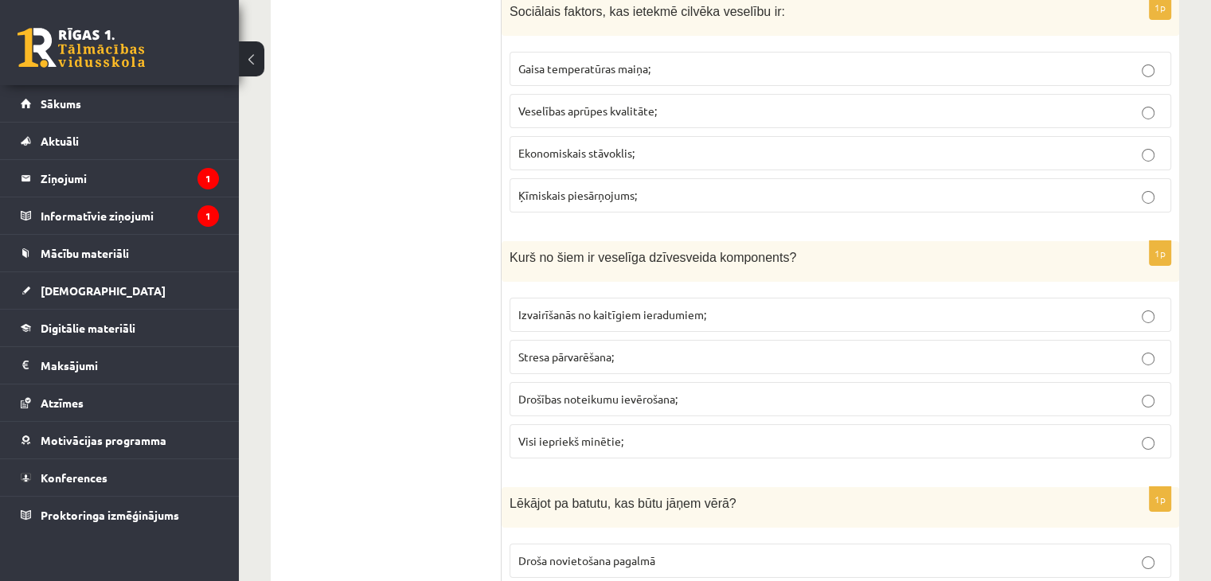
scroll to position [5654, 0]
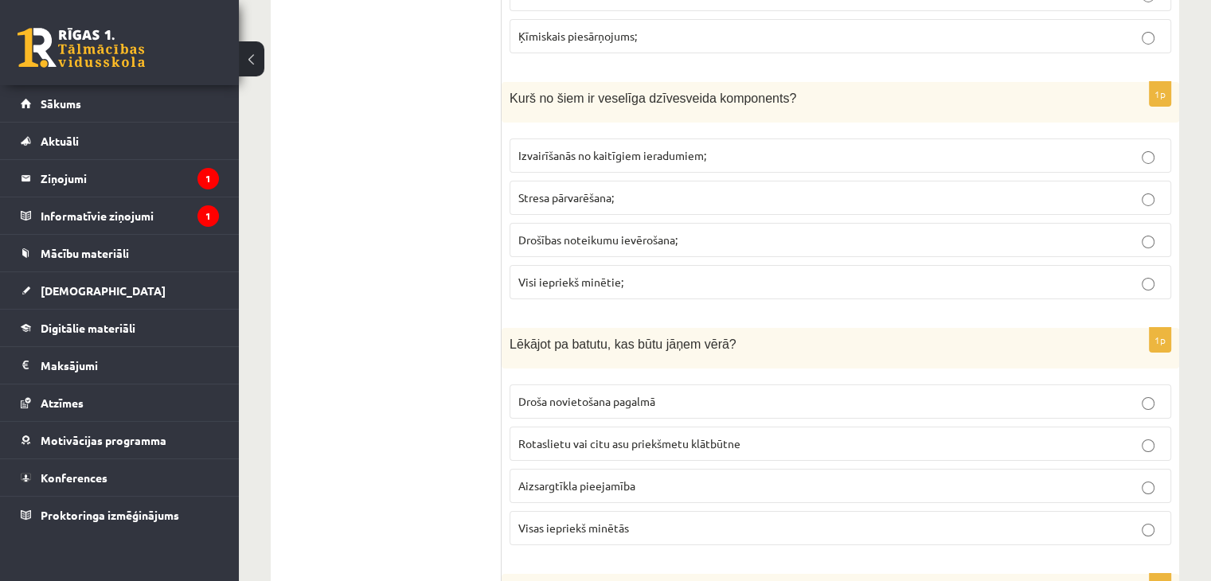
click at [551, 275] on span "Visi iepriekš minētie;" at bounding box center [570, 282] width 105 height 14
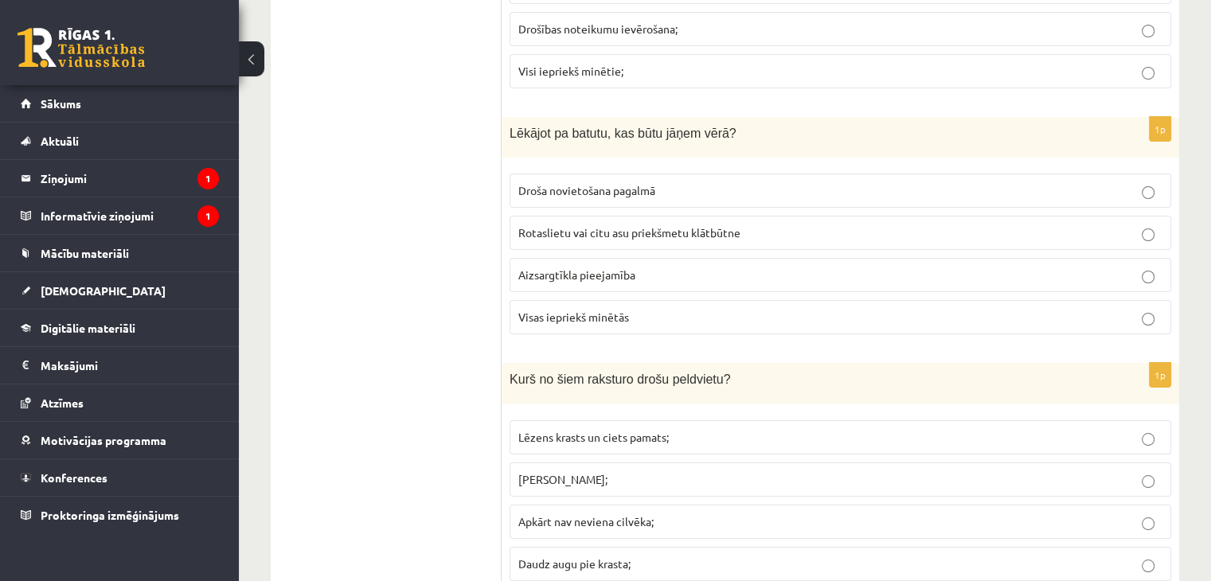
scroll to position [5893, 0]
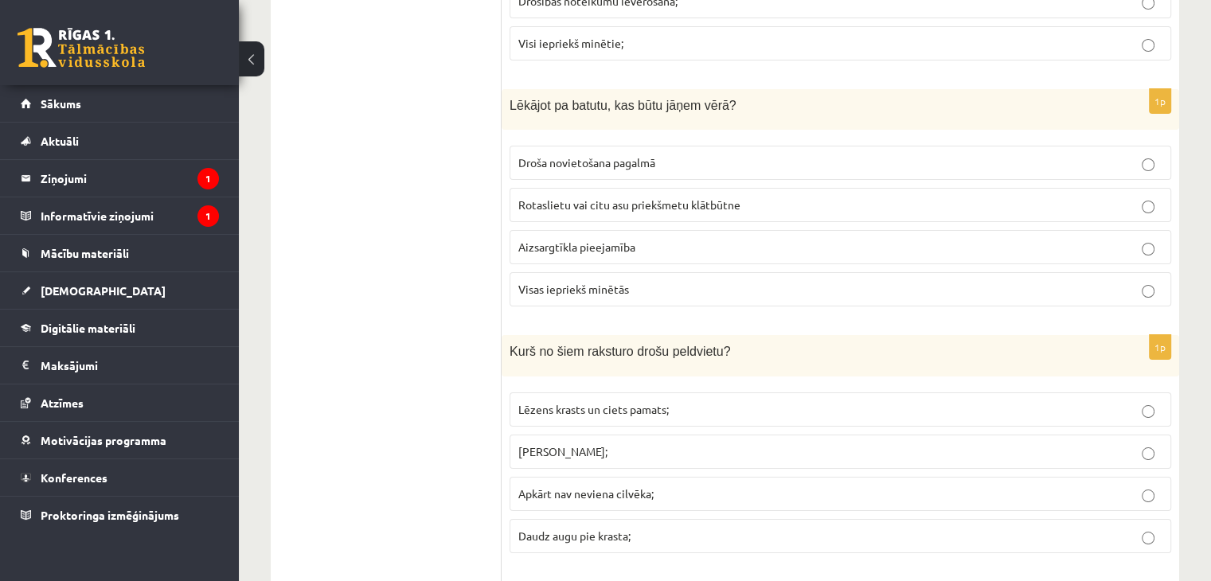
click at [589, 282] on span "Visas iepriekš minētās" at bounding box center [573, 289] width 111 height 14
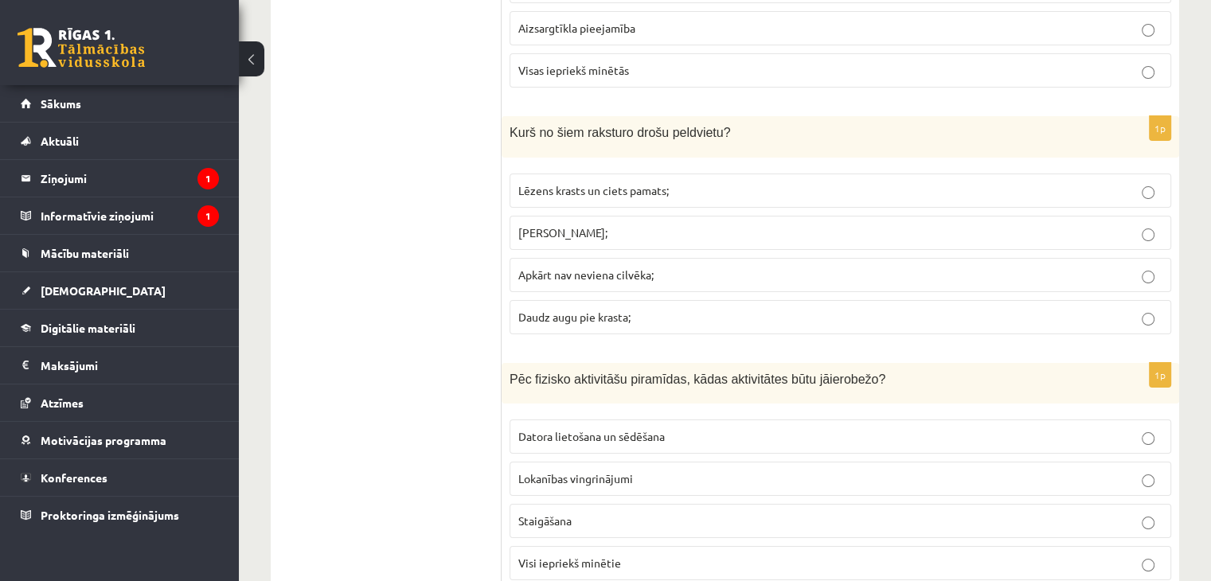
scroll to position [6132, 0]
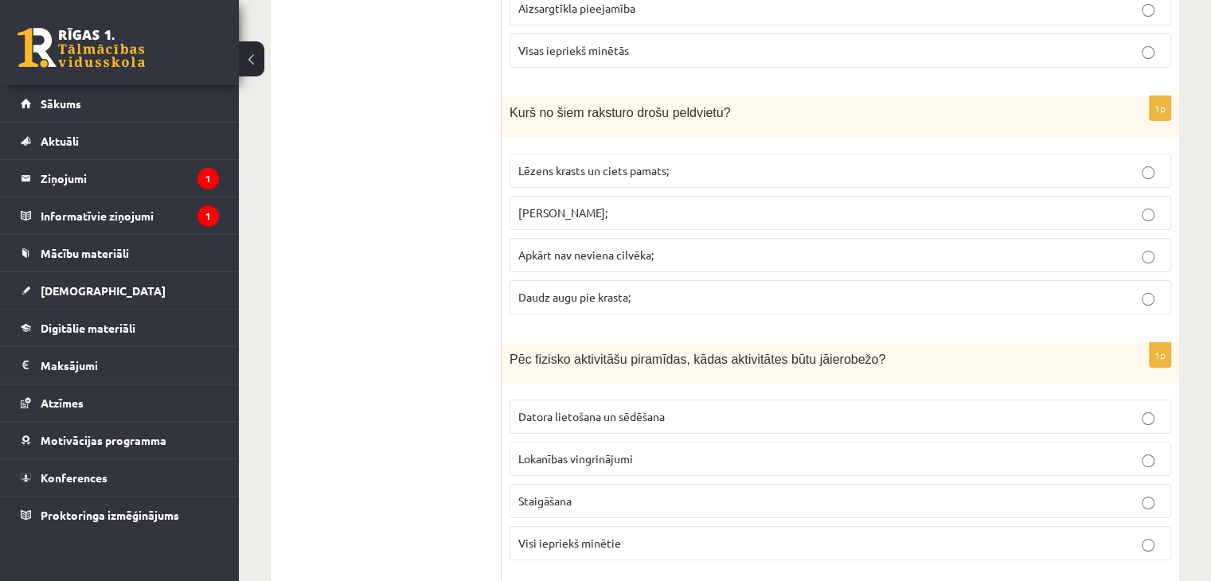
click at [586, 163] on span "Lēzens krasts un ciets pamats;" at bounding box center [593, 170] width 151 height 14
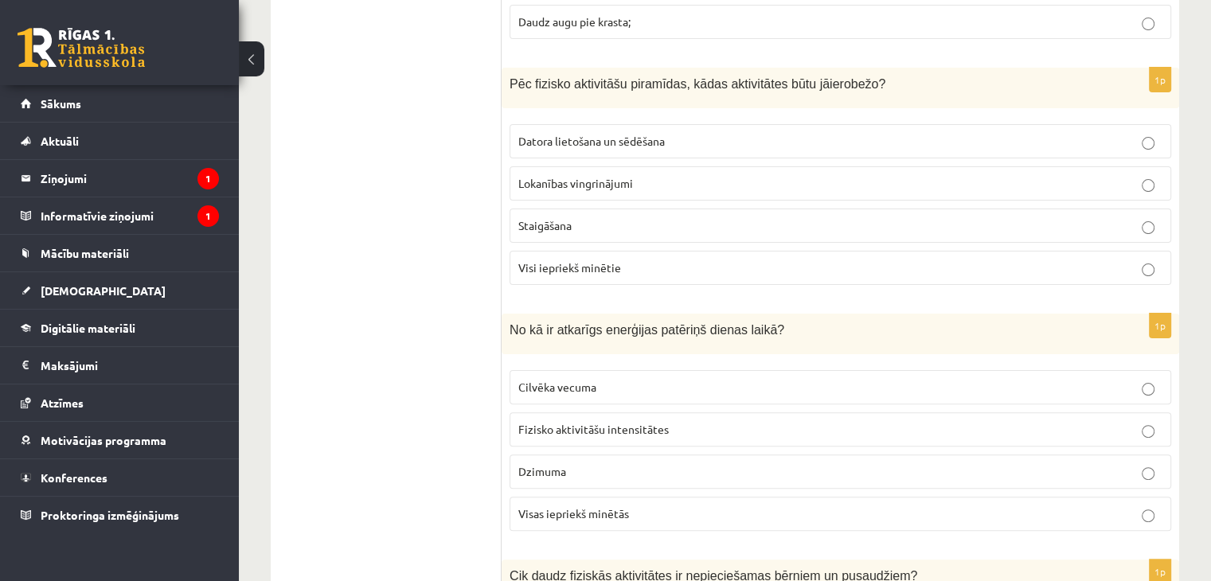
scroll to position [6371, 0]
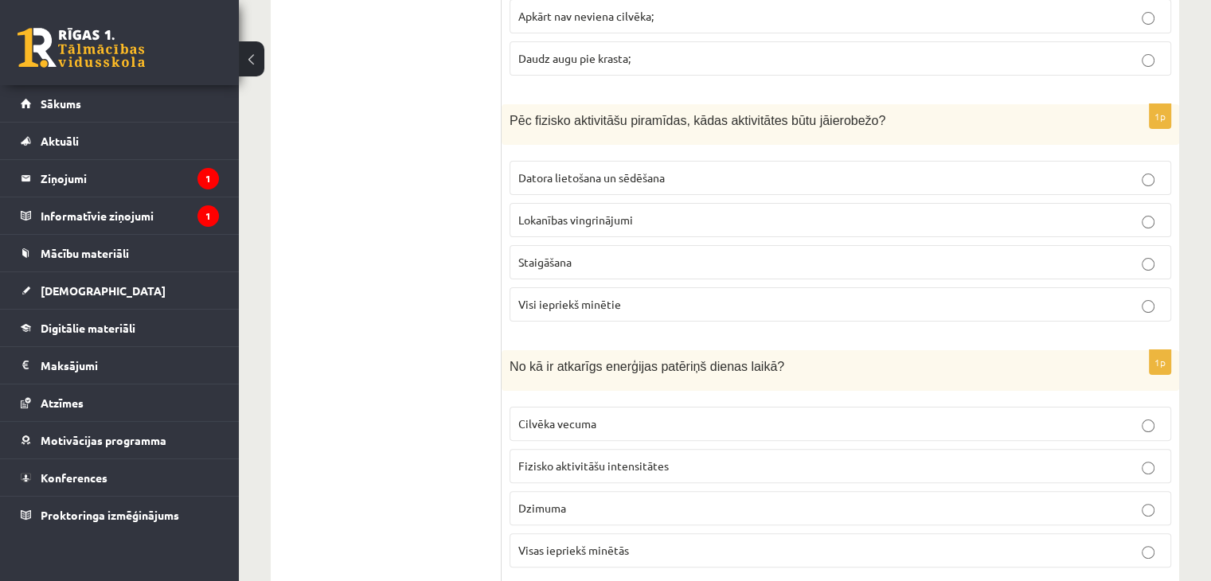
click at [529, 164] on fieldset "Datora lietošana un sēdēšana Lokanības vingrinājumi Staigāšana Visi iepriekš mi…" at bounding box center [841, 240] width 662 height 174
click at [561, 170] on span "Datora lietošana un sēdēšana" at bounding box center [591, 177] width 147 height 14
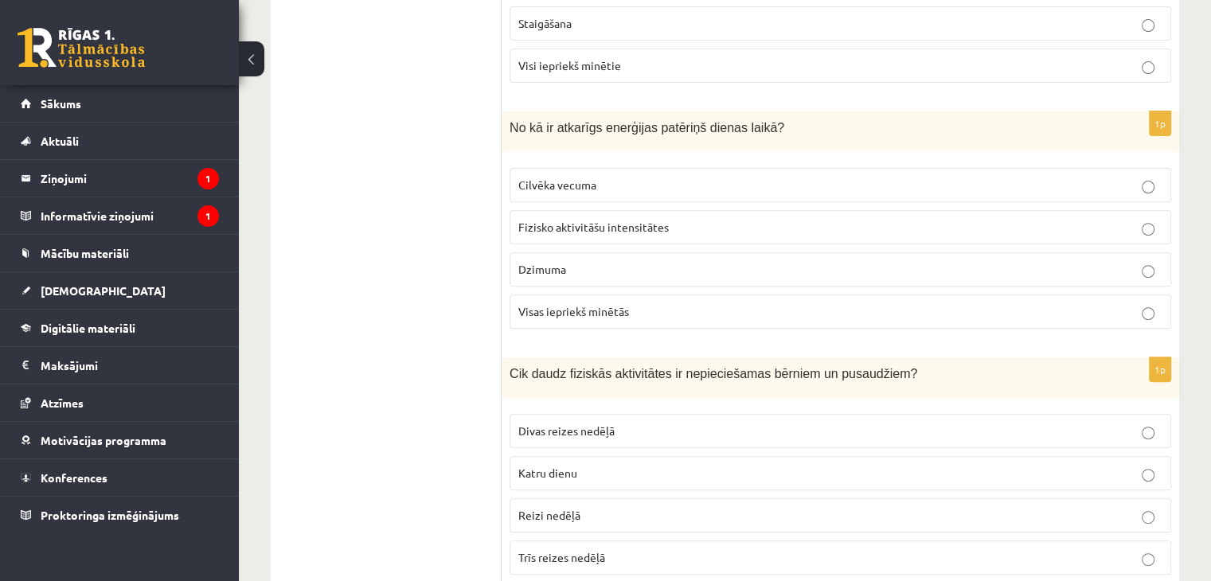
click at [568, 304] on span "Visas iepriekš minētās" at bounding box center [573, 311] width 111 height 14
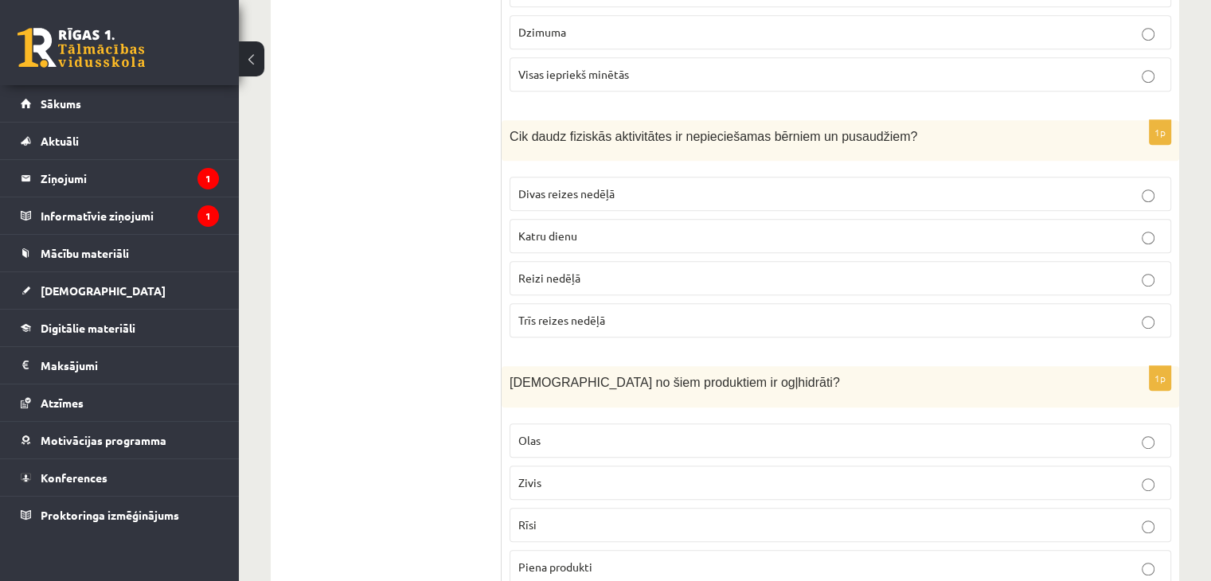
scroll to position [6849, 0]
click at [561, 227] on span "Katru dienu" at bounding box center [547, 234] width 59 height 14
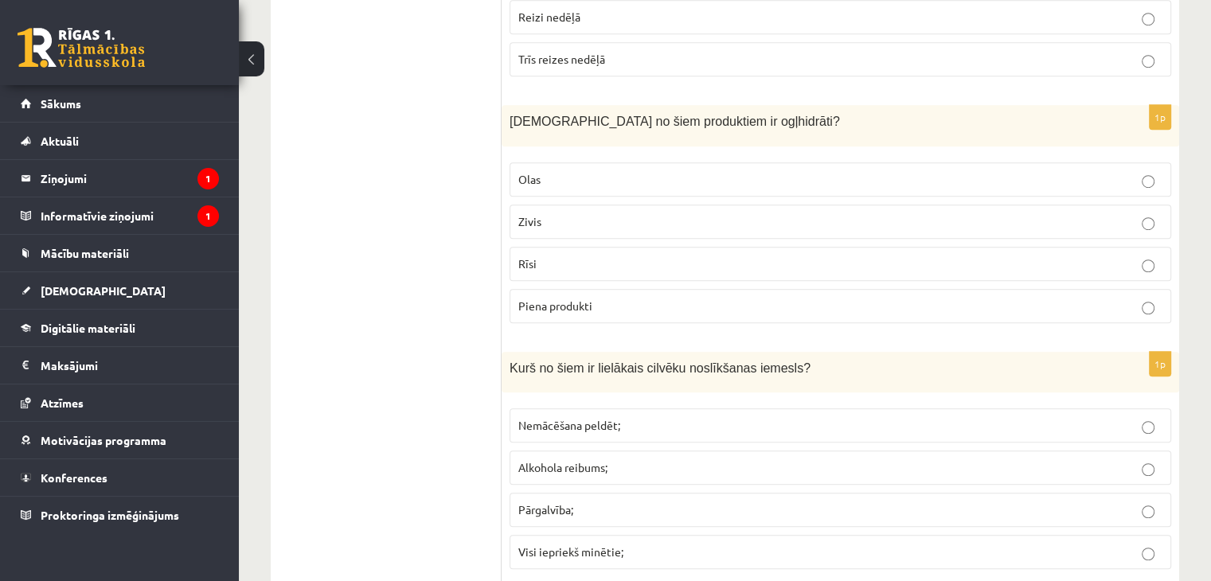
scroll to position [7117, 0]
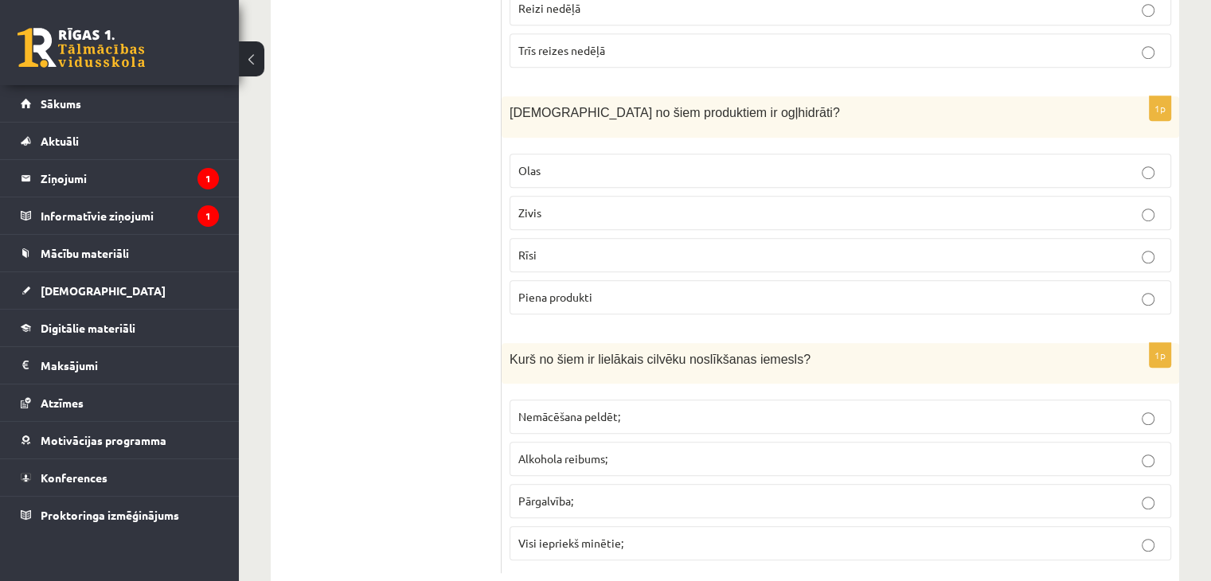
click at [540, 247] on p "Rīsi" at bounding box center [840, 255] width 644 height 17
click at [568, 536] on span "Visi iepriekš minētie;" at bounding box center [570, 543] width 105 height 14
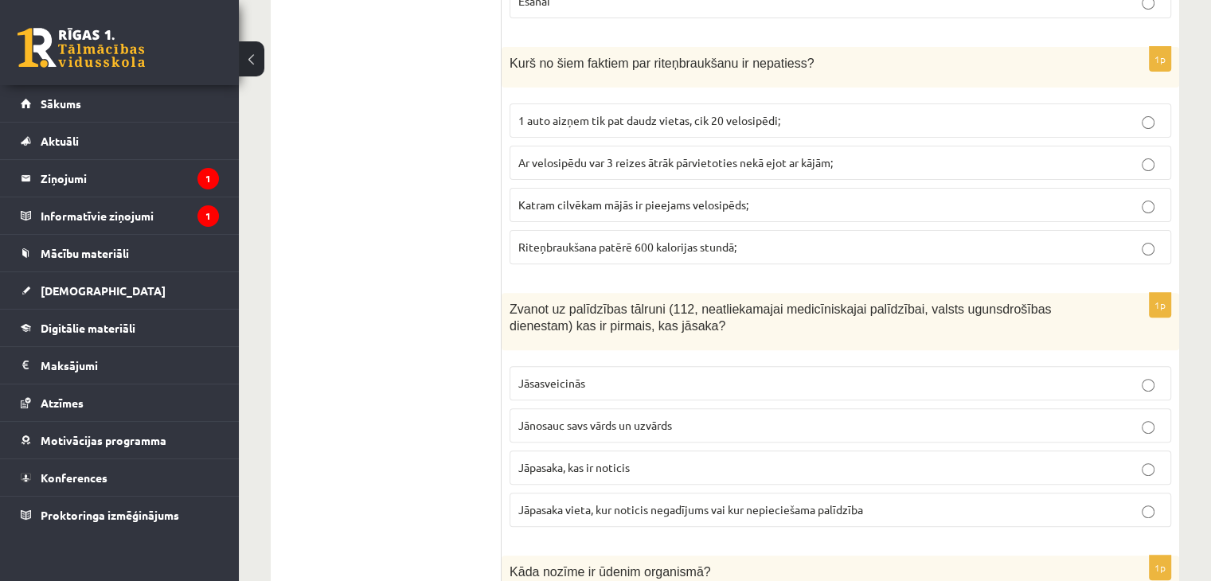
scroll to position [0, 0]
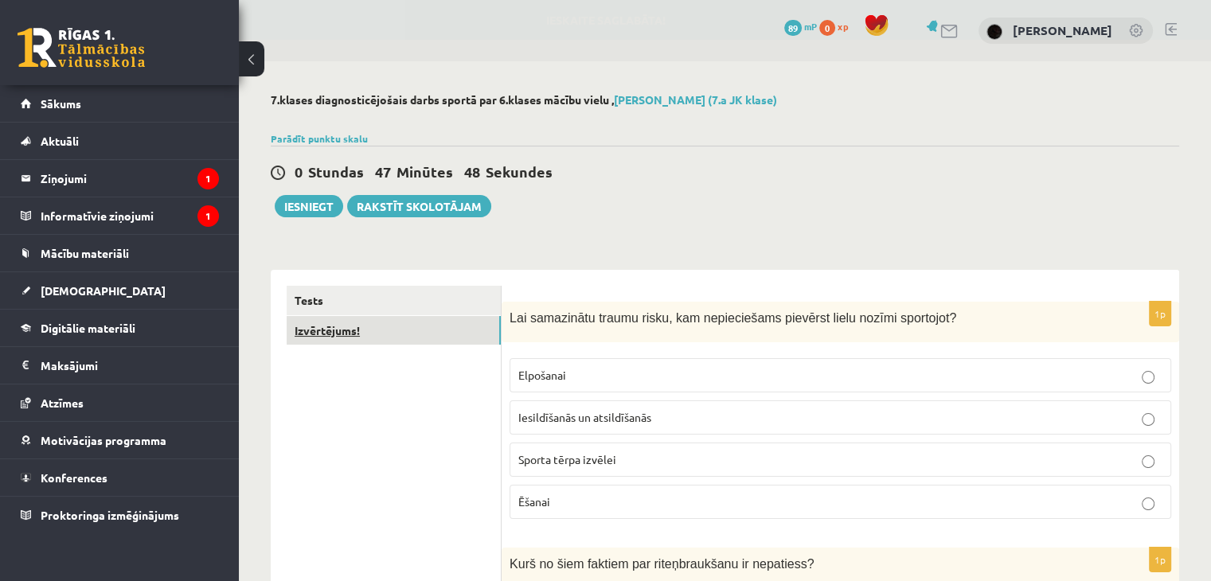
click at [364, 326] on link "Izvērtējums!" at bounding box center [394, 330] width 214 height 29
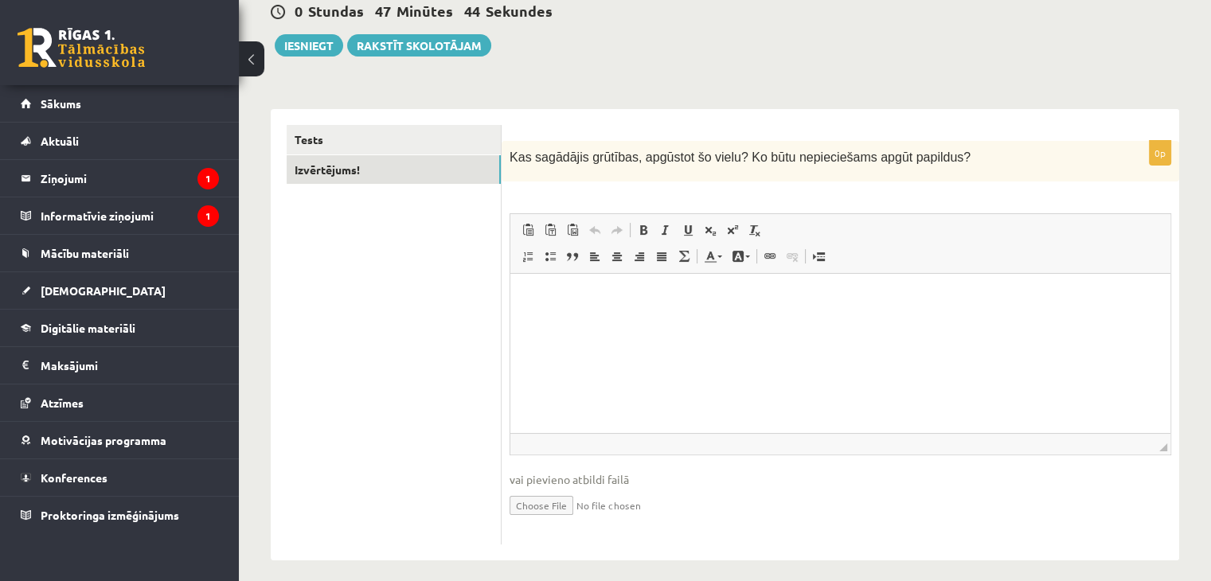
scroll to position [172, 0]
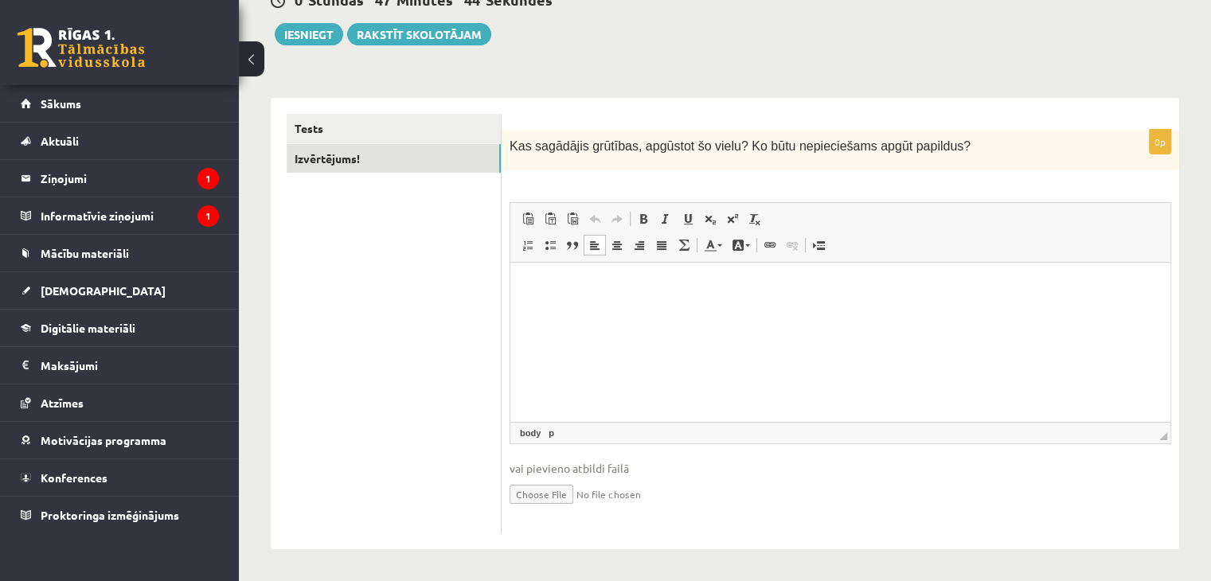
click at [632, 311] on html at bounding box center [840, 287] width 660 height 49
click at [702, 289] on p "**********" at bounding box center [840, 287] width 629 height 17
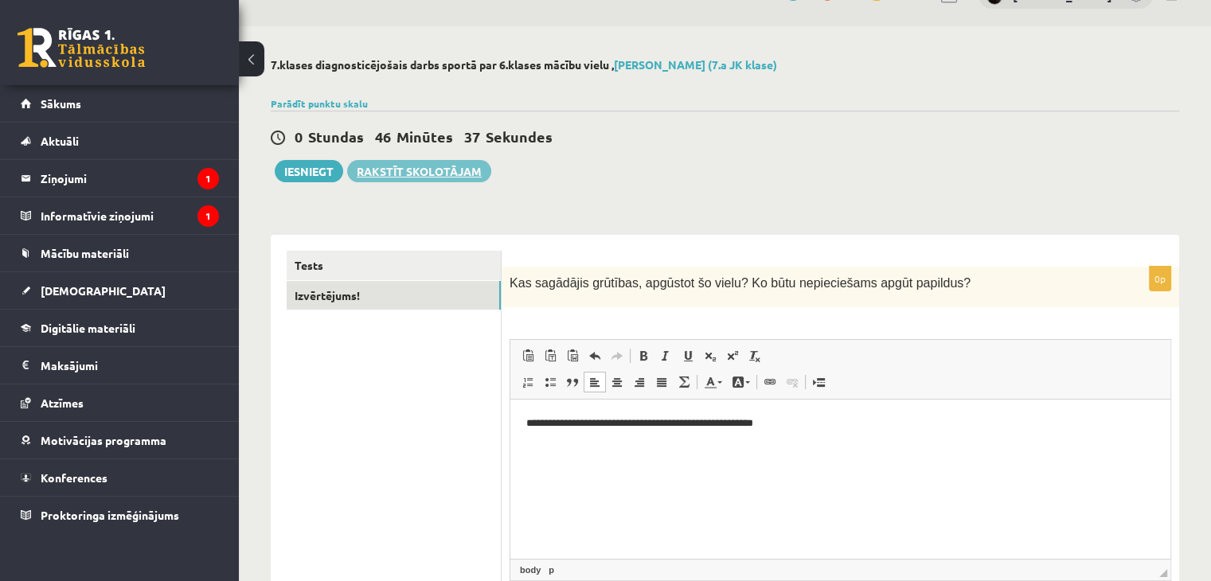
scroll to position [13, 0]
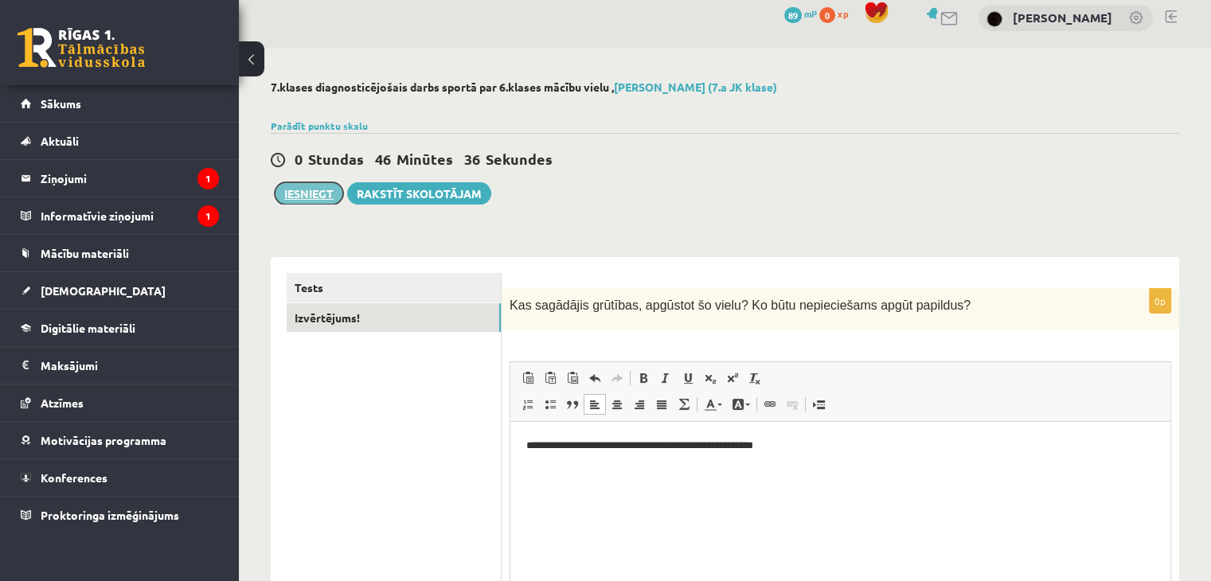
click at [298, 193] on button "Iesniegt" at bounding box center [309, 193] width 68 height 22
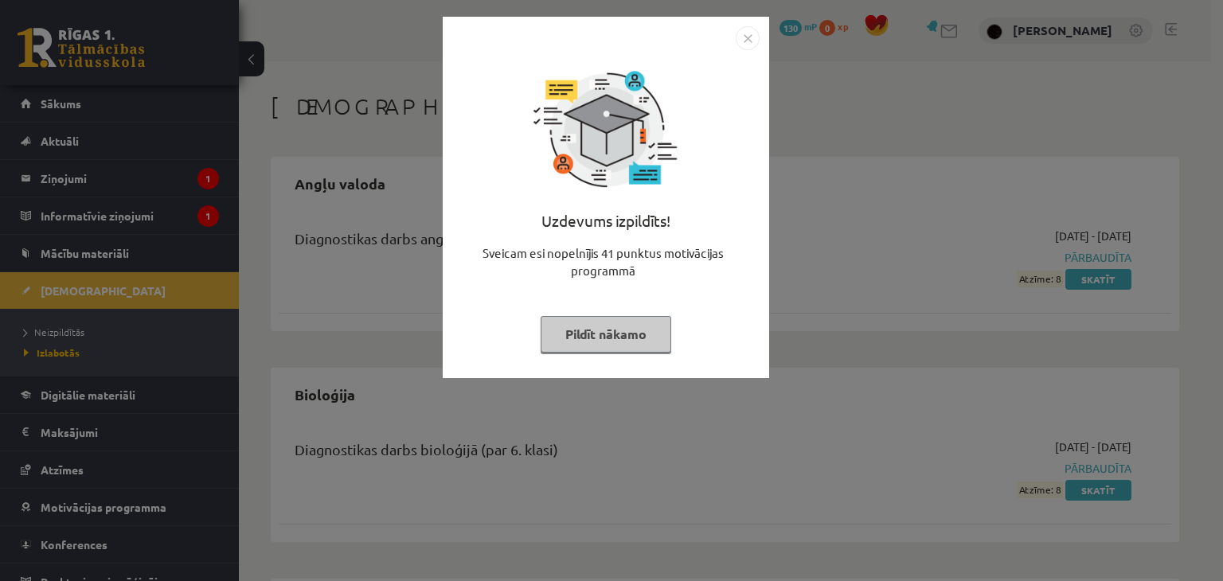
click at [741, 40] on img "Close" at bounding box center [748, 38] width 24 height 24
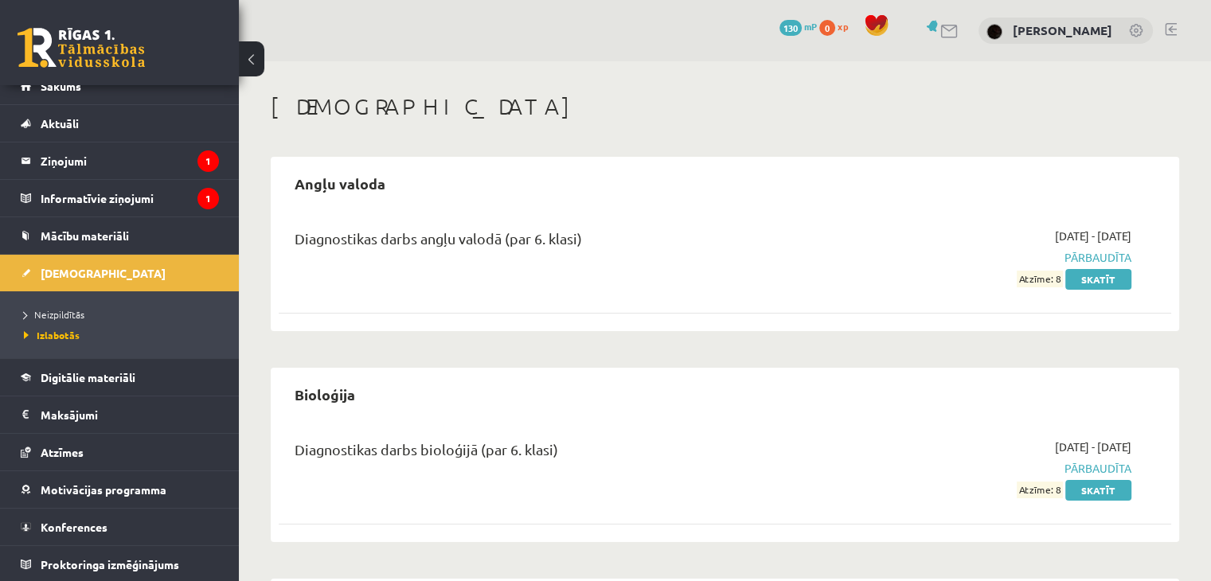
click at [802, 26] on span "130" at bounding box center [791, 28] width 22 height 16
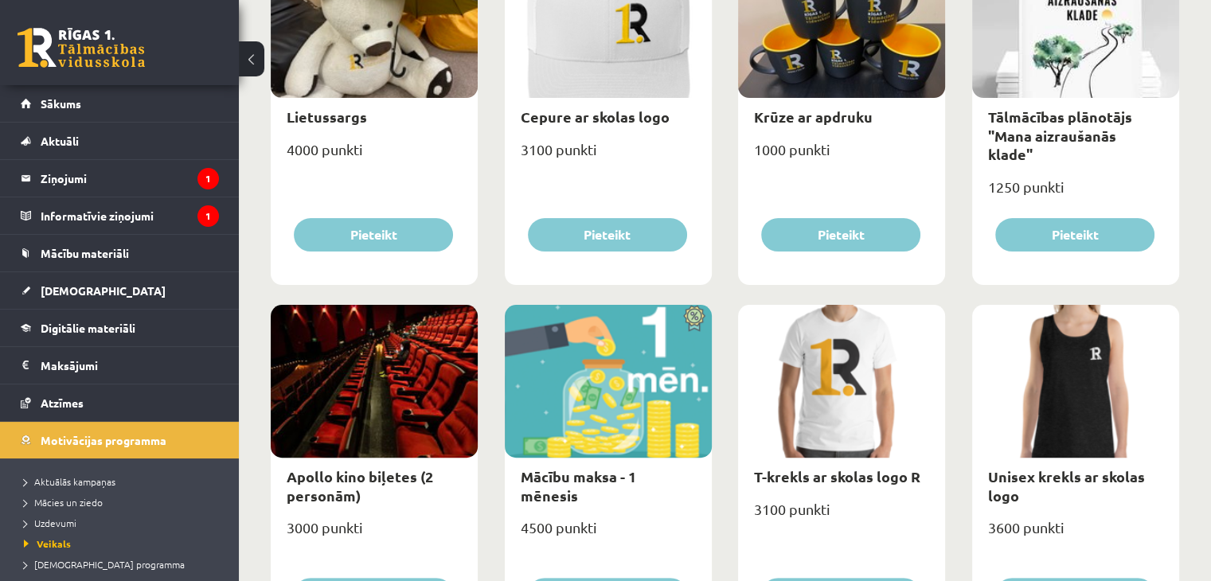
scroll to position [398, 0]
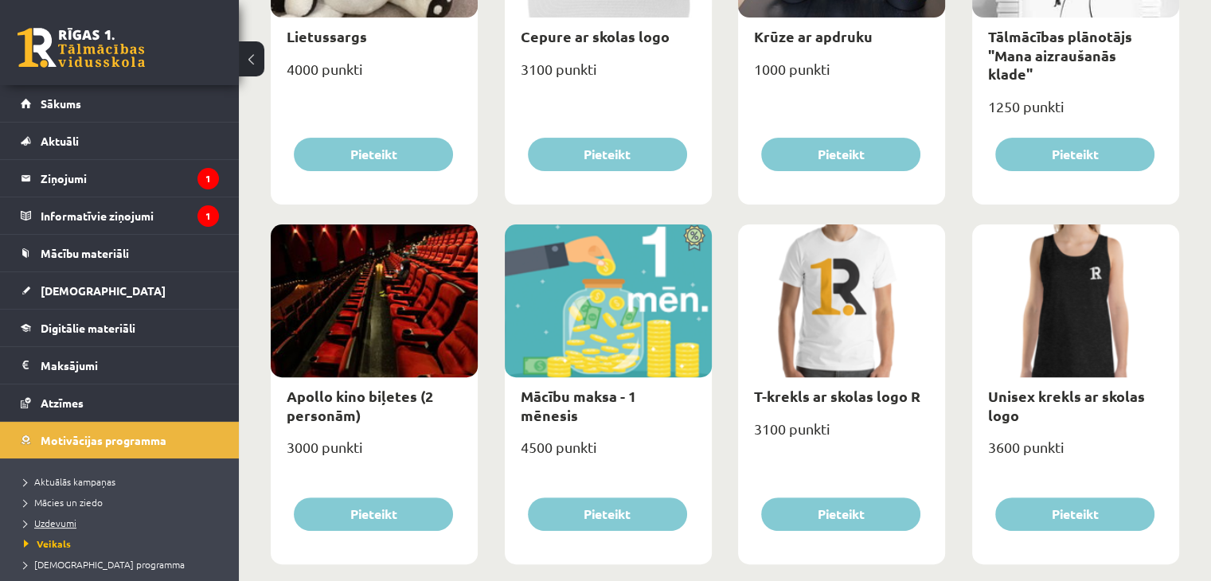
click at [57, 518] on span "Uzdevumi" at bounding box center [50, 523] width 53 height 13
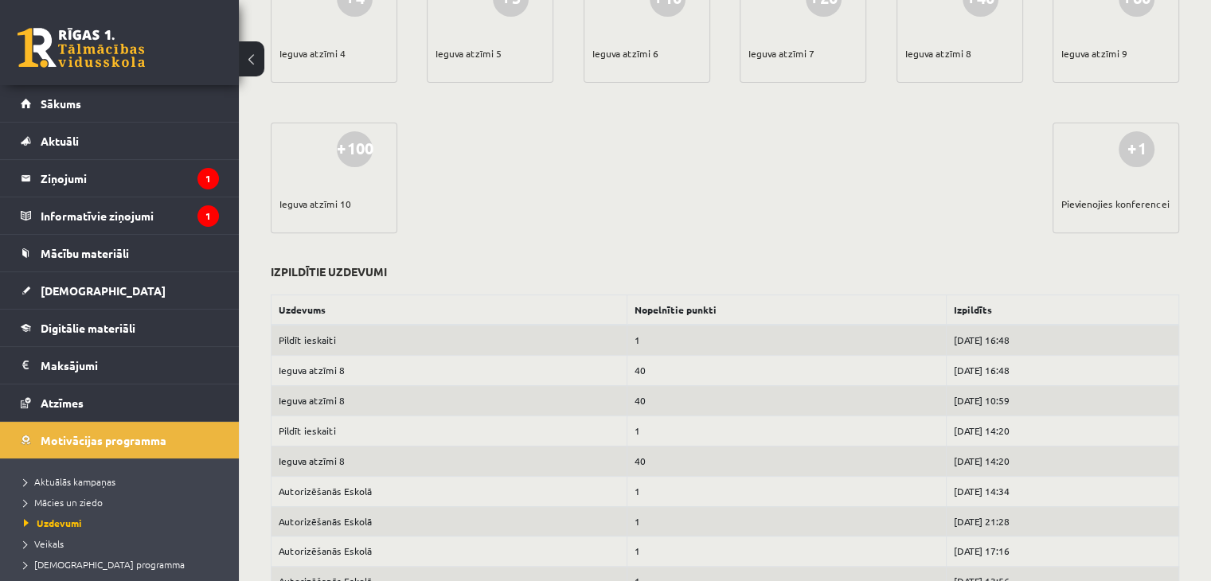
scroll to position [717, 0]
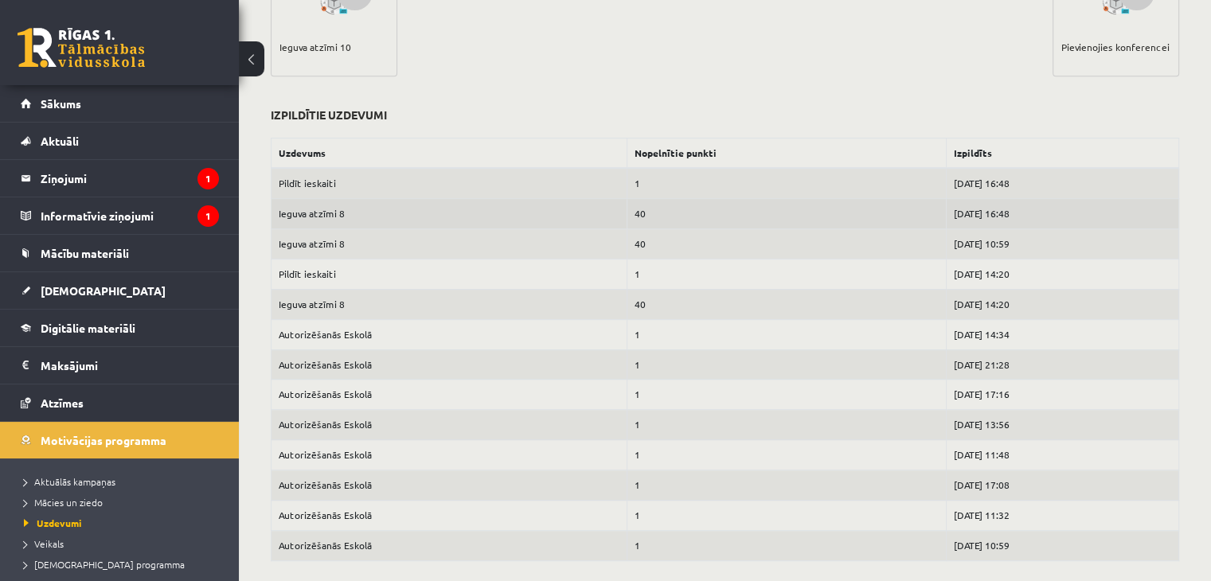
click at [627, 212] on td "40" at bounding box center [786, 213] width 319 height 30
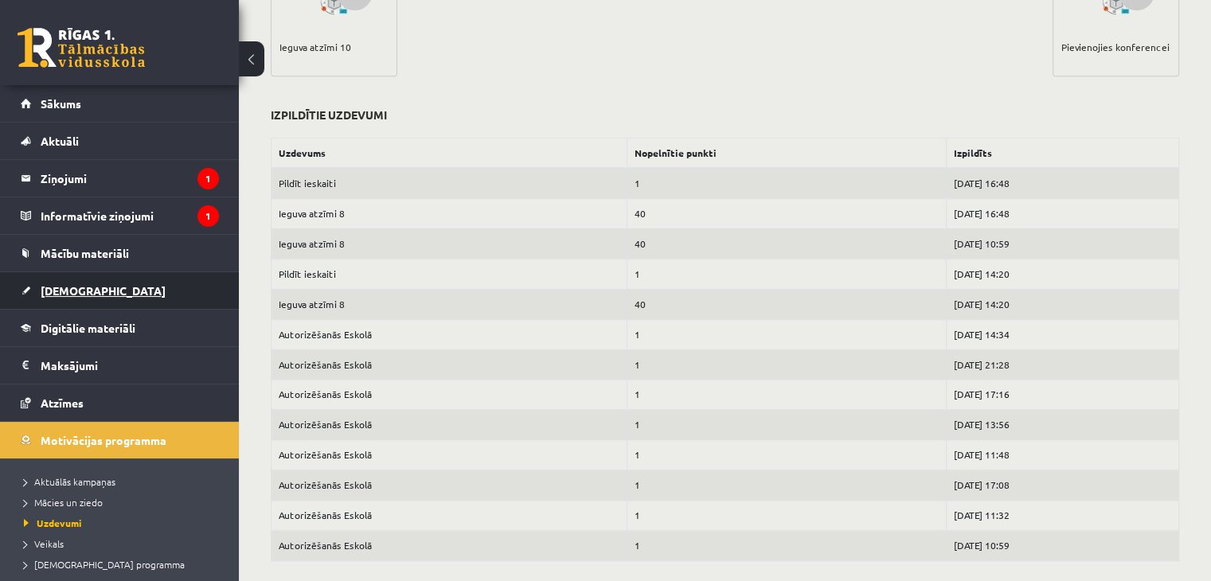
click at [39, 283] on link "[DEMOGRAPHIC_DATA]" at bounding box center [120, 290] width 198 height 37
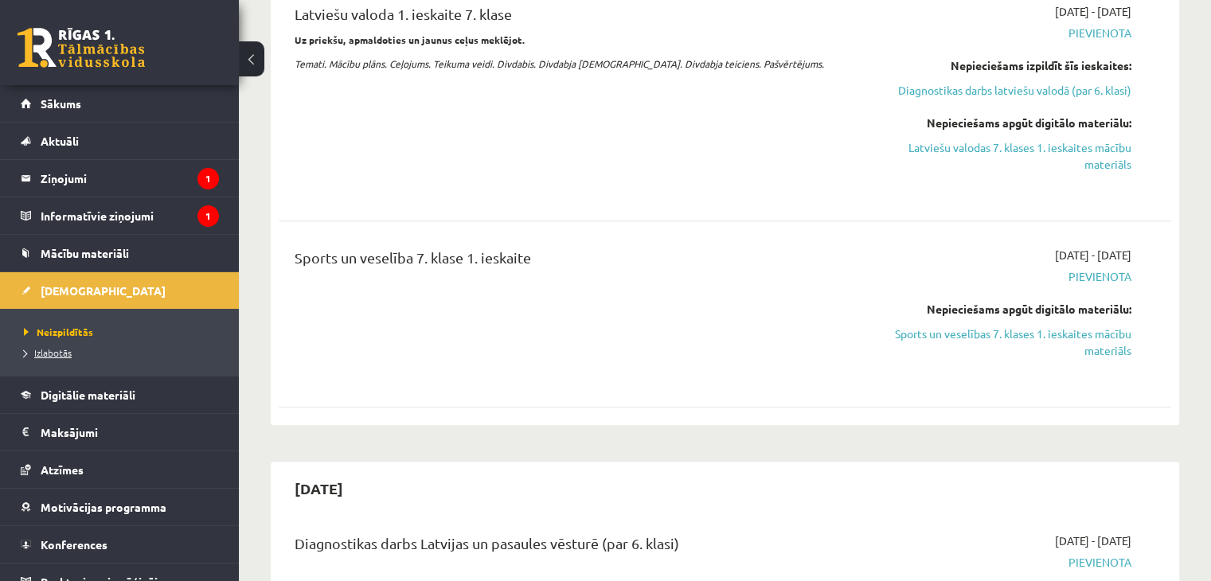
click at [35, 352] on span "Izlabotās" at bounding box center [48, 352] width 48 height 13
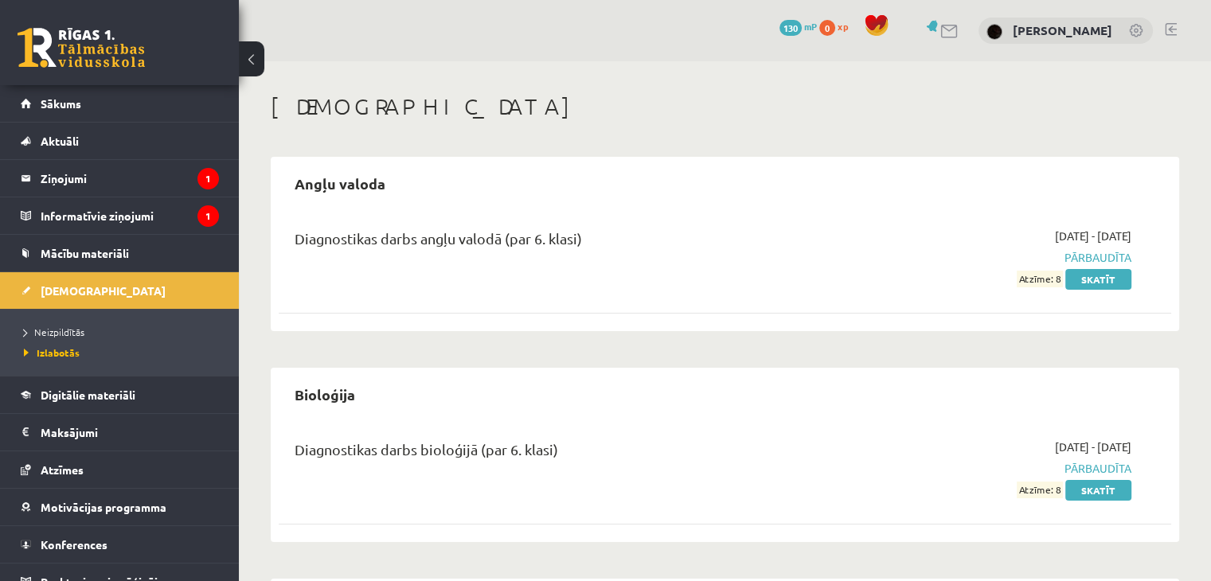
scroll to position [203, 0]
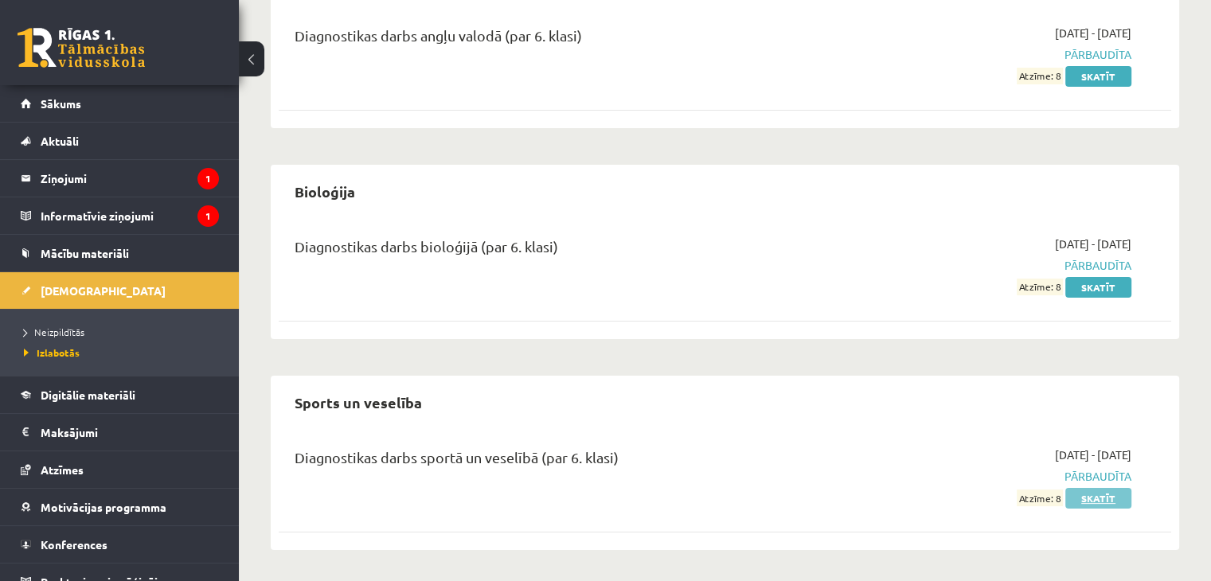
click at [1119, 504] on link "Skatīt" at bounding box center [1099, 498] width 66 height 21
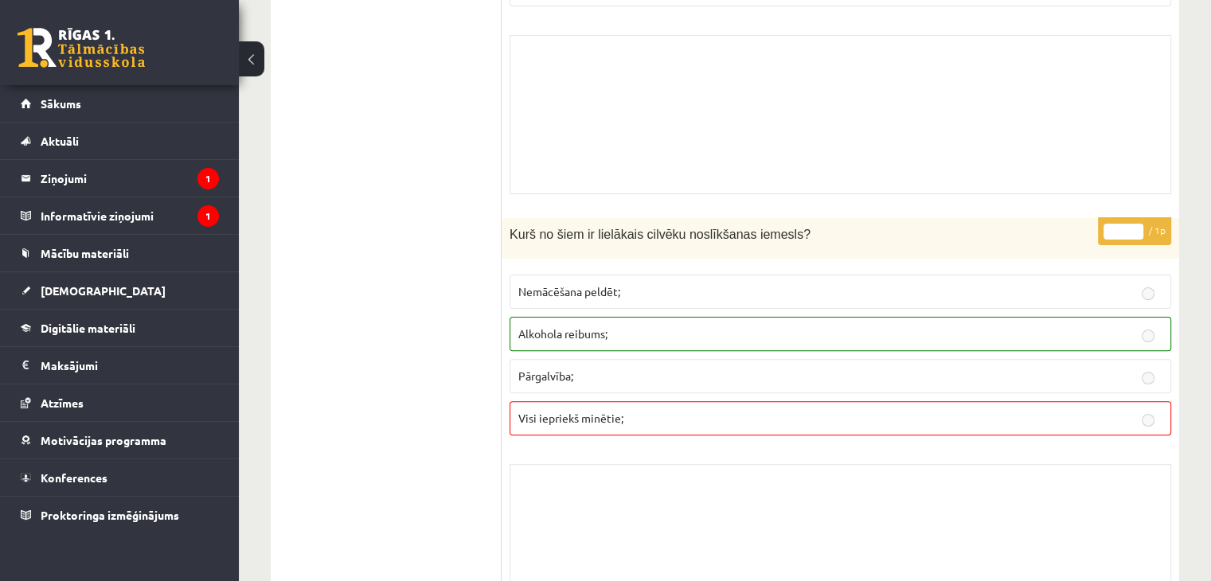
scroll to position [12581, 0]
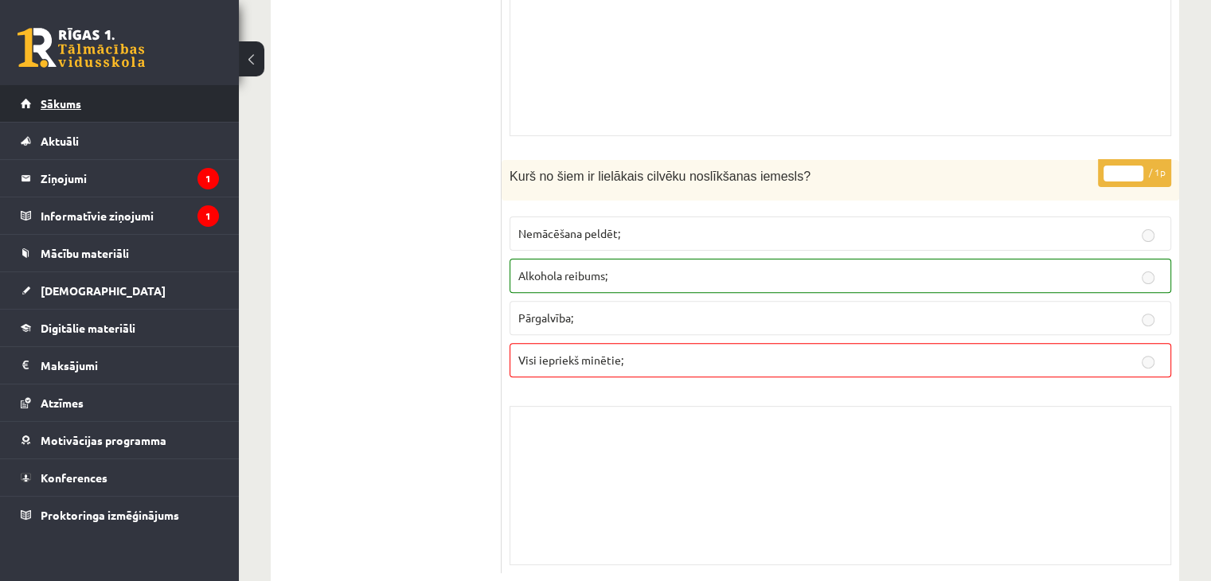
click at [111, 100] on link "Sākums" at bounding box center [120, 103] width 198 height 37
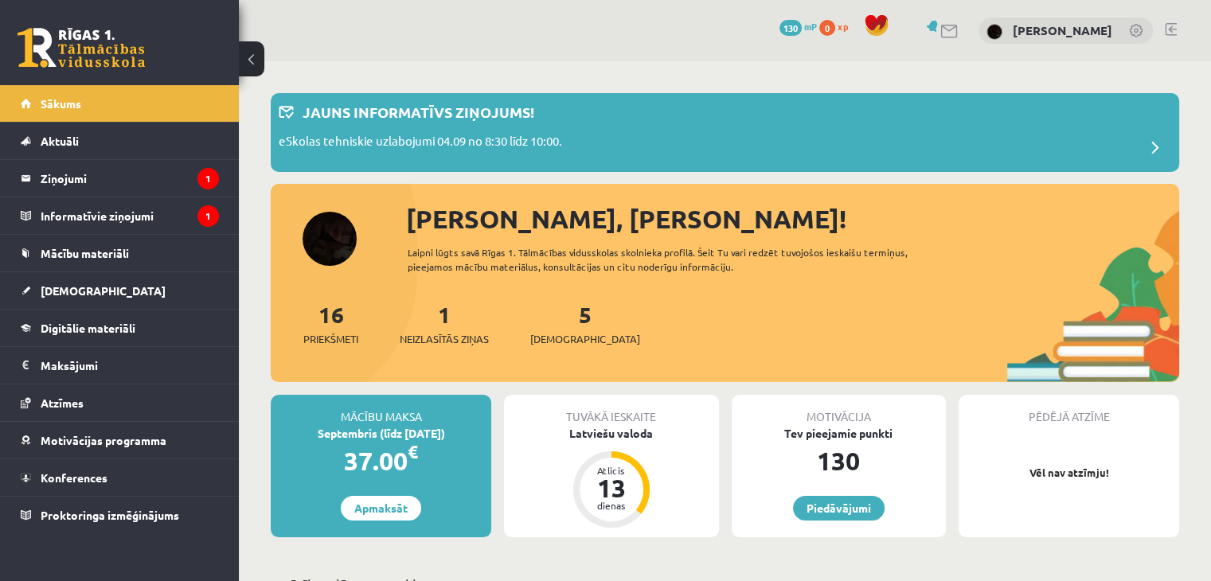
click at [817, 22] on link "130 mP" at bounding box center [798, 26] width 37 height 13
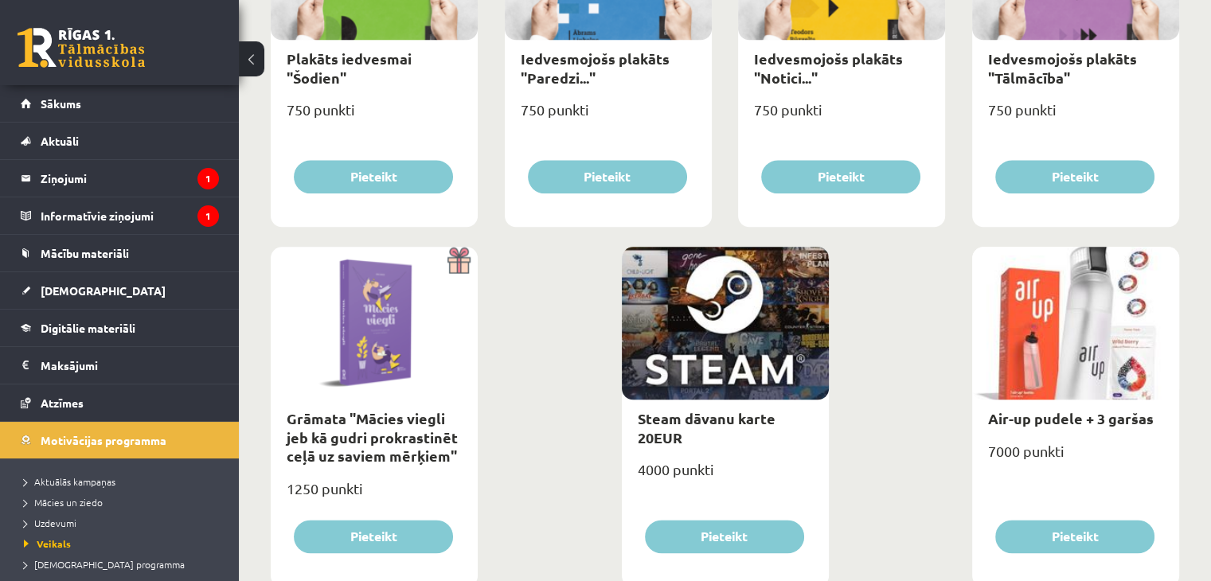
scroll to position [1866, 0]
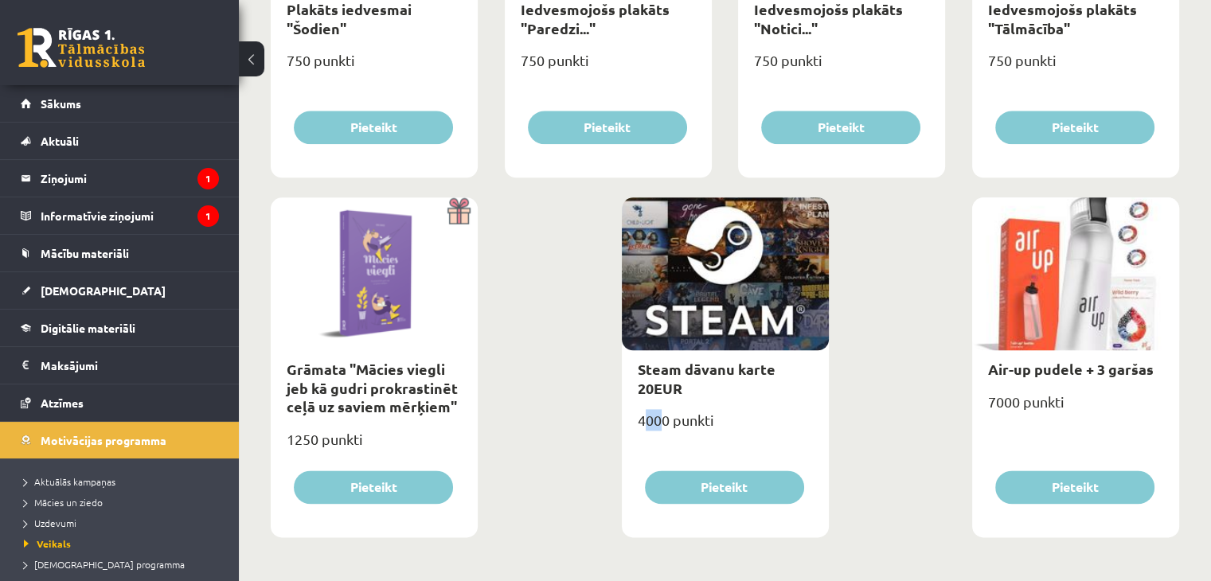
drag, startPoint x: 643, startPoint y: 418, endPoint x: 663, endPoint y: 424, distance: 19.9
click at [661, 423] on div "4000 punkti" at bounding box center [725, 427] width 207 height 40
